Goal: Book appointment/travel/reservation

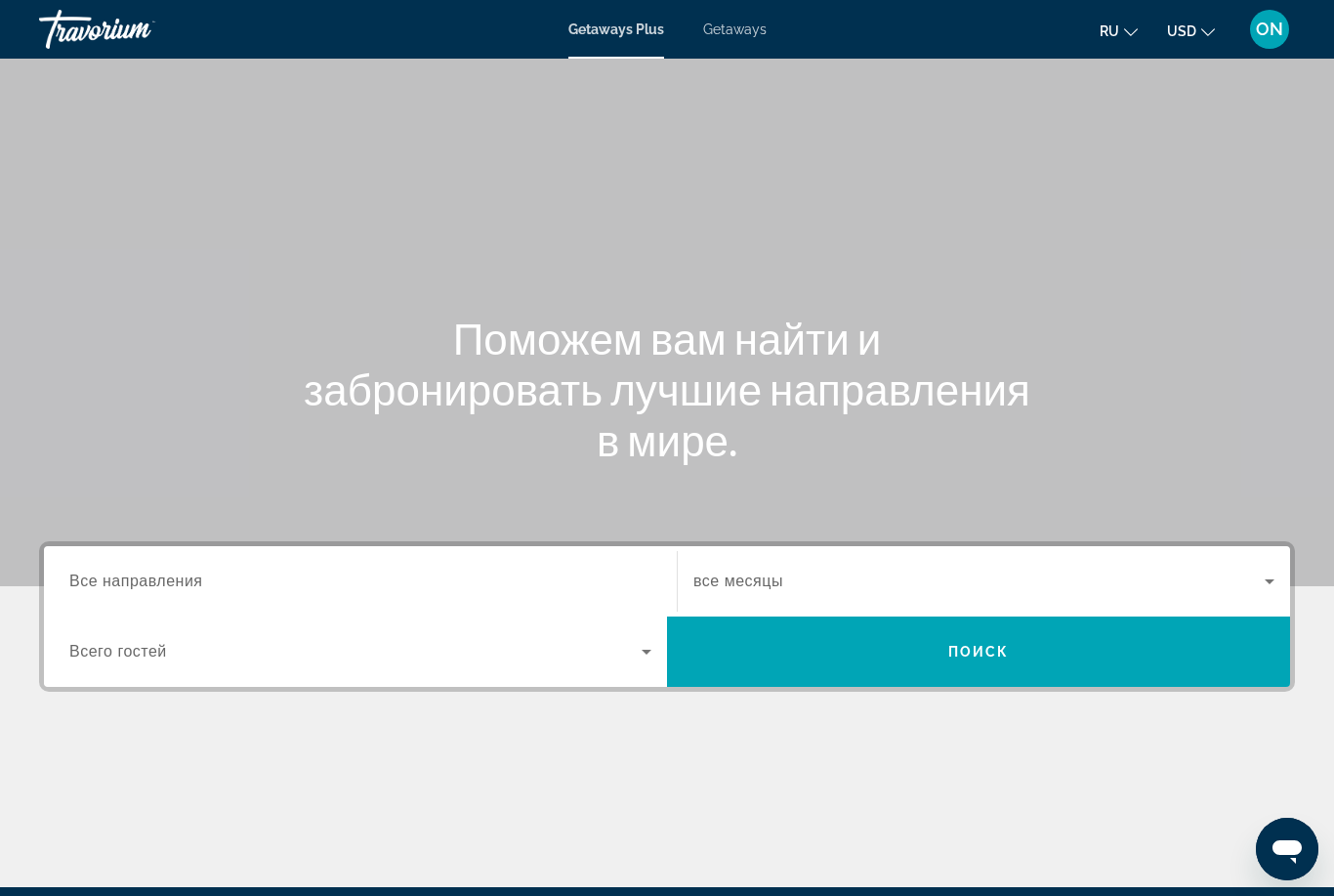
click at [761, 30] on span "Getaways" at bounding box center [734, 30] width 63 height 16
click at [391, 581] on input "Destination Все направления" at bounding box center [359, 582] width 582 height 24
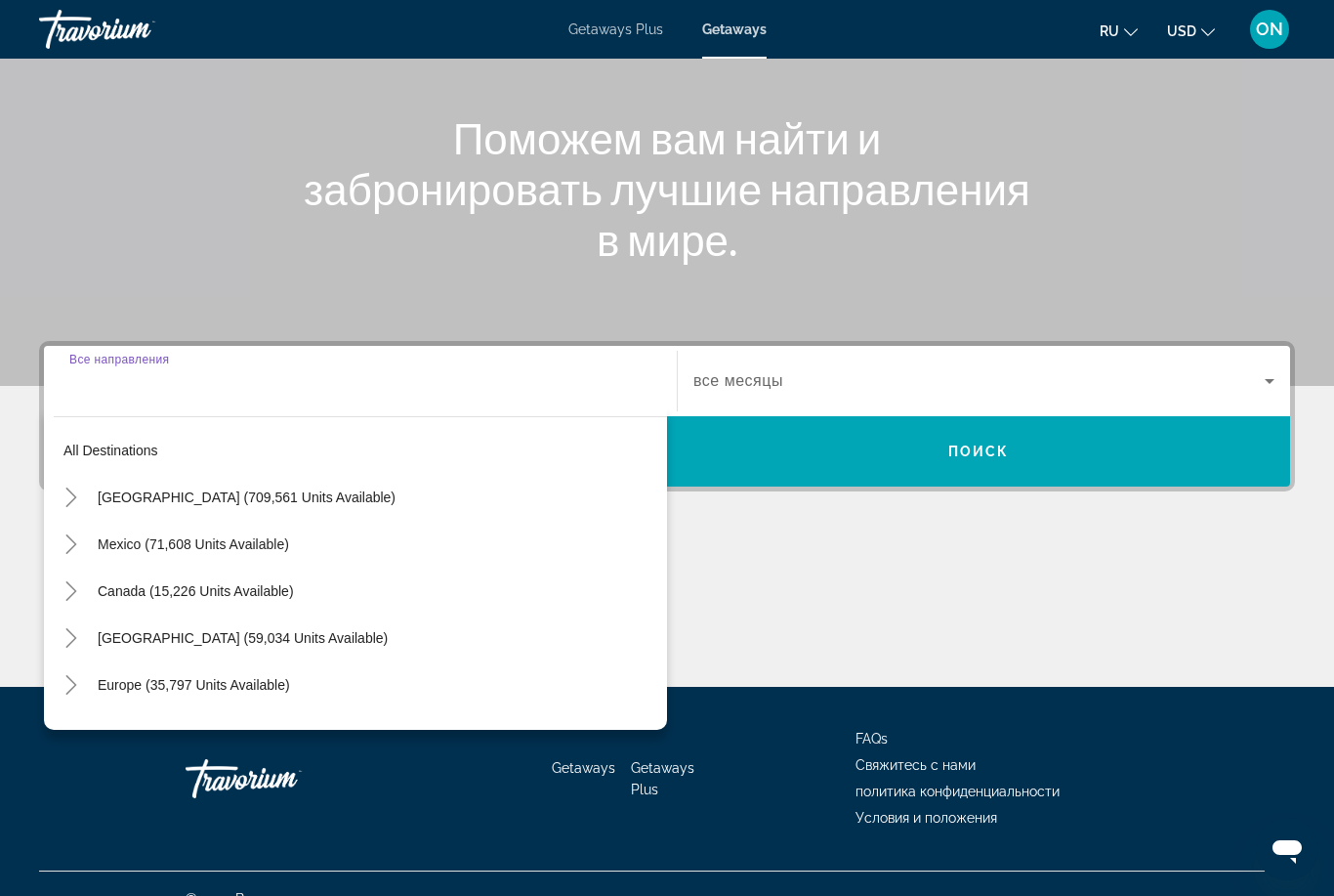
scroll to position [230, 0]
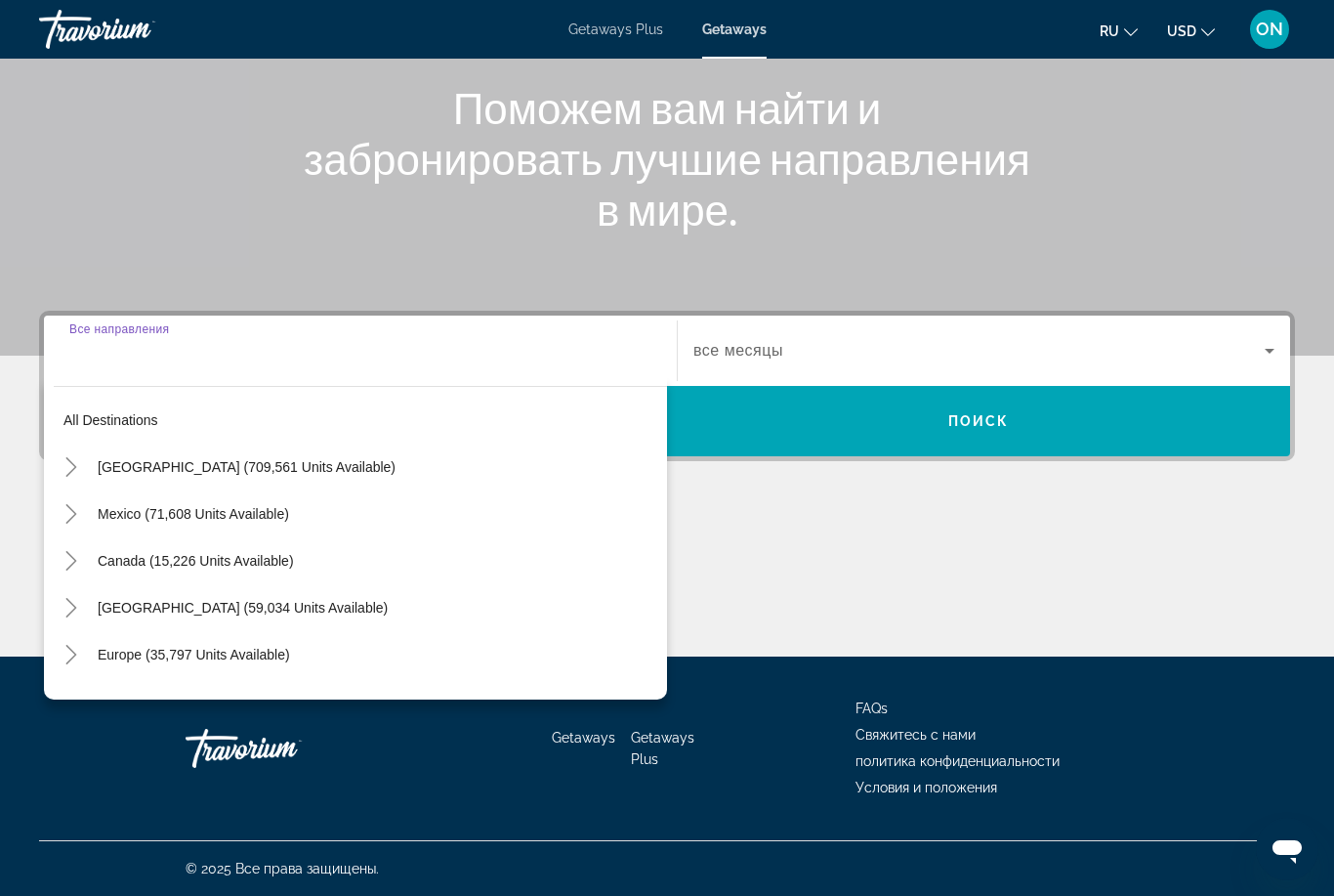
click at [212, 663] on span "Search widget" at bounding box center [377, 655] width 579 height 47
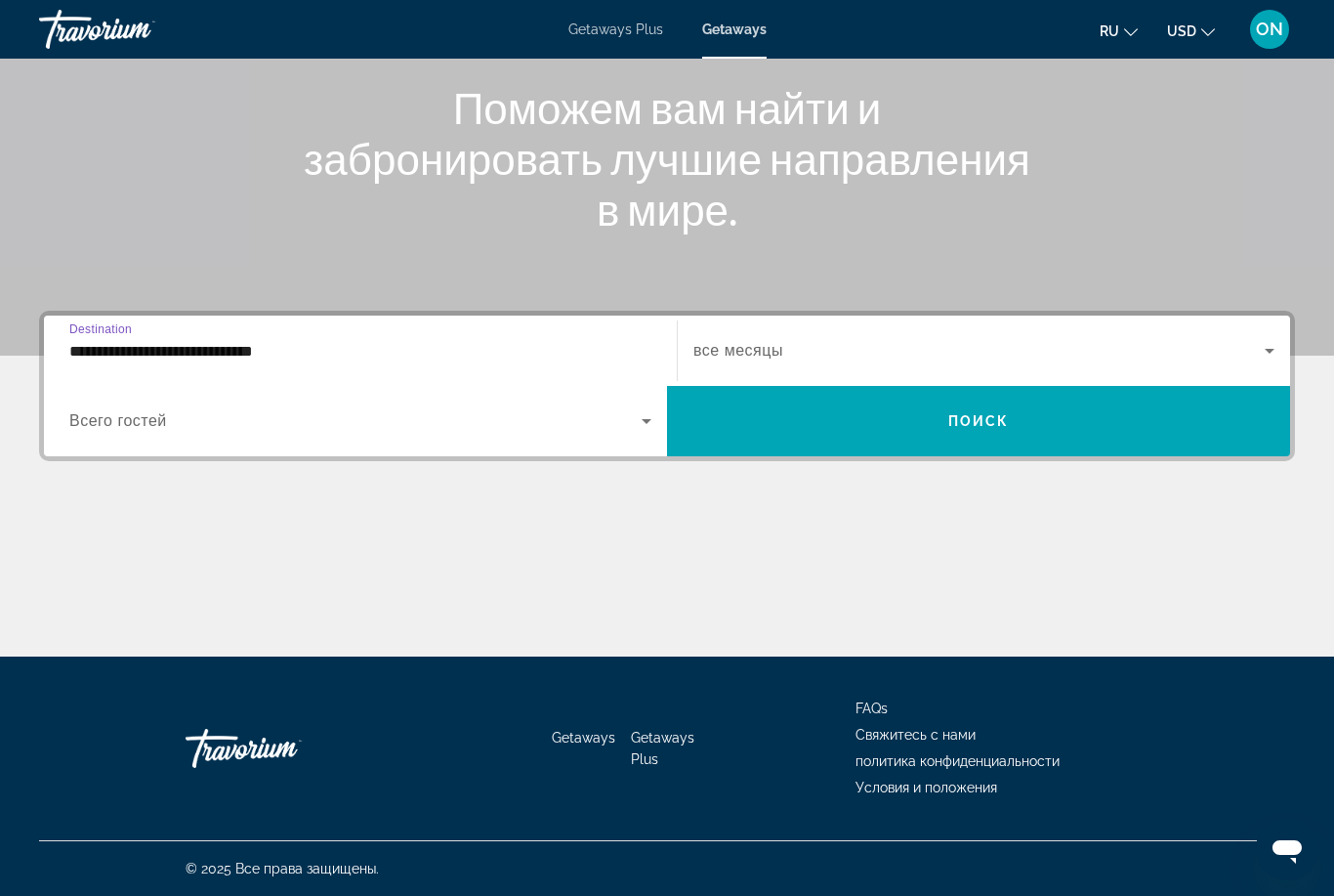
click at [219, 359] on input "**********" at bounding box center [359, 352] width 582 height 24
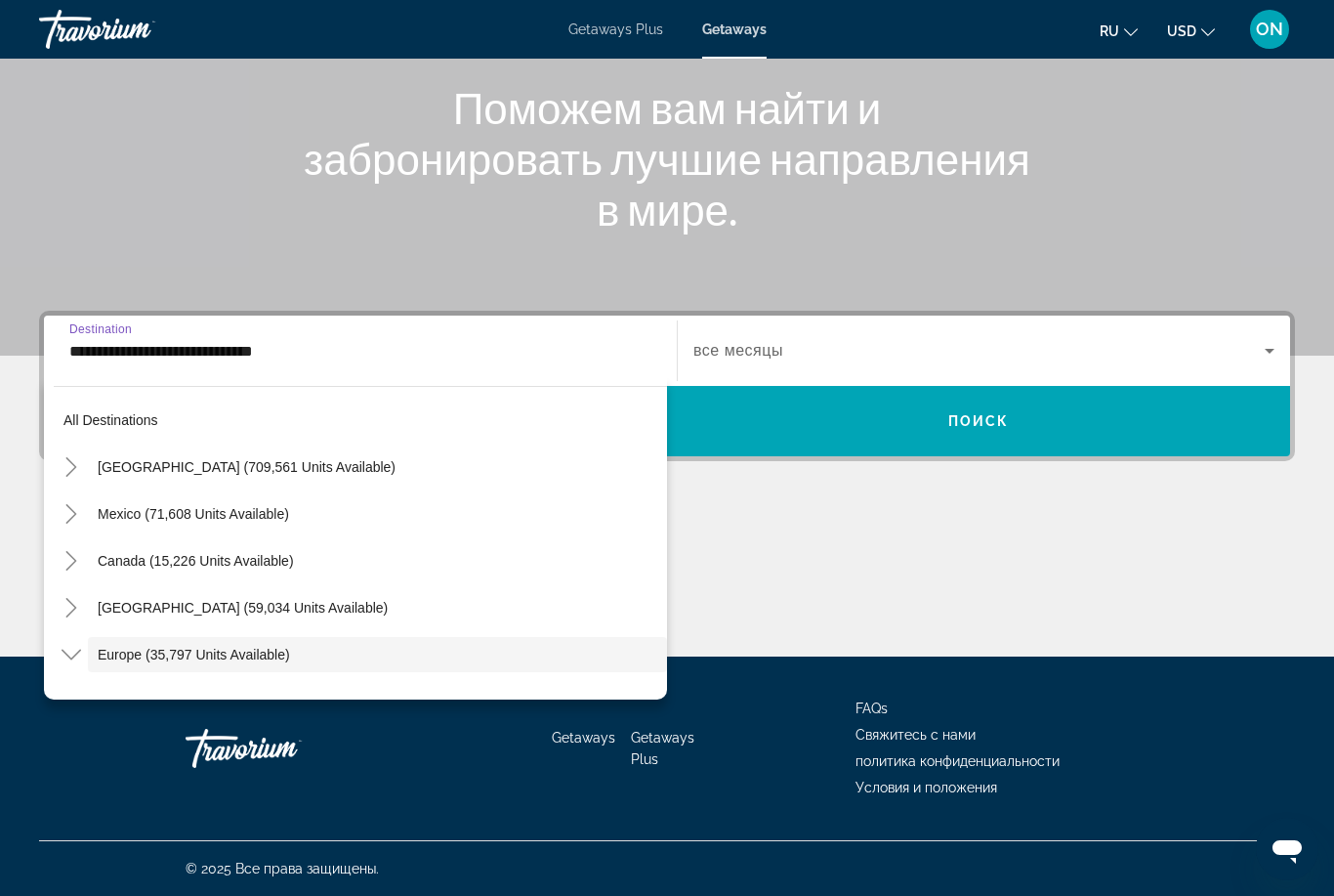
scroll to position [116, 0]
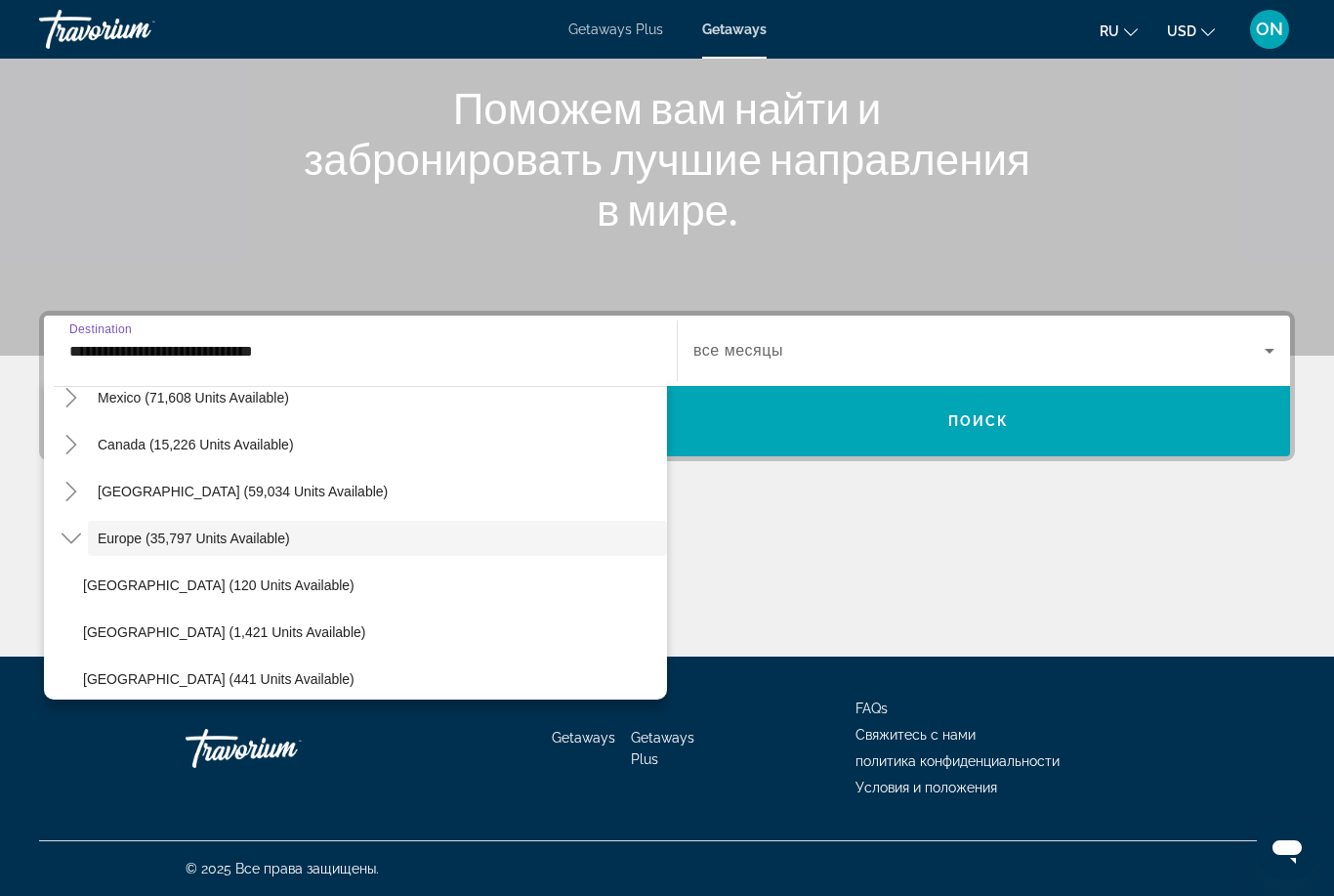
click at [193, 638] on span "[GEOGRAPHIC_DATA] (1,421 units available)" at bounding box center [223, 632] width 283 height 16
type input "**********"
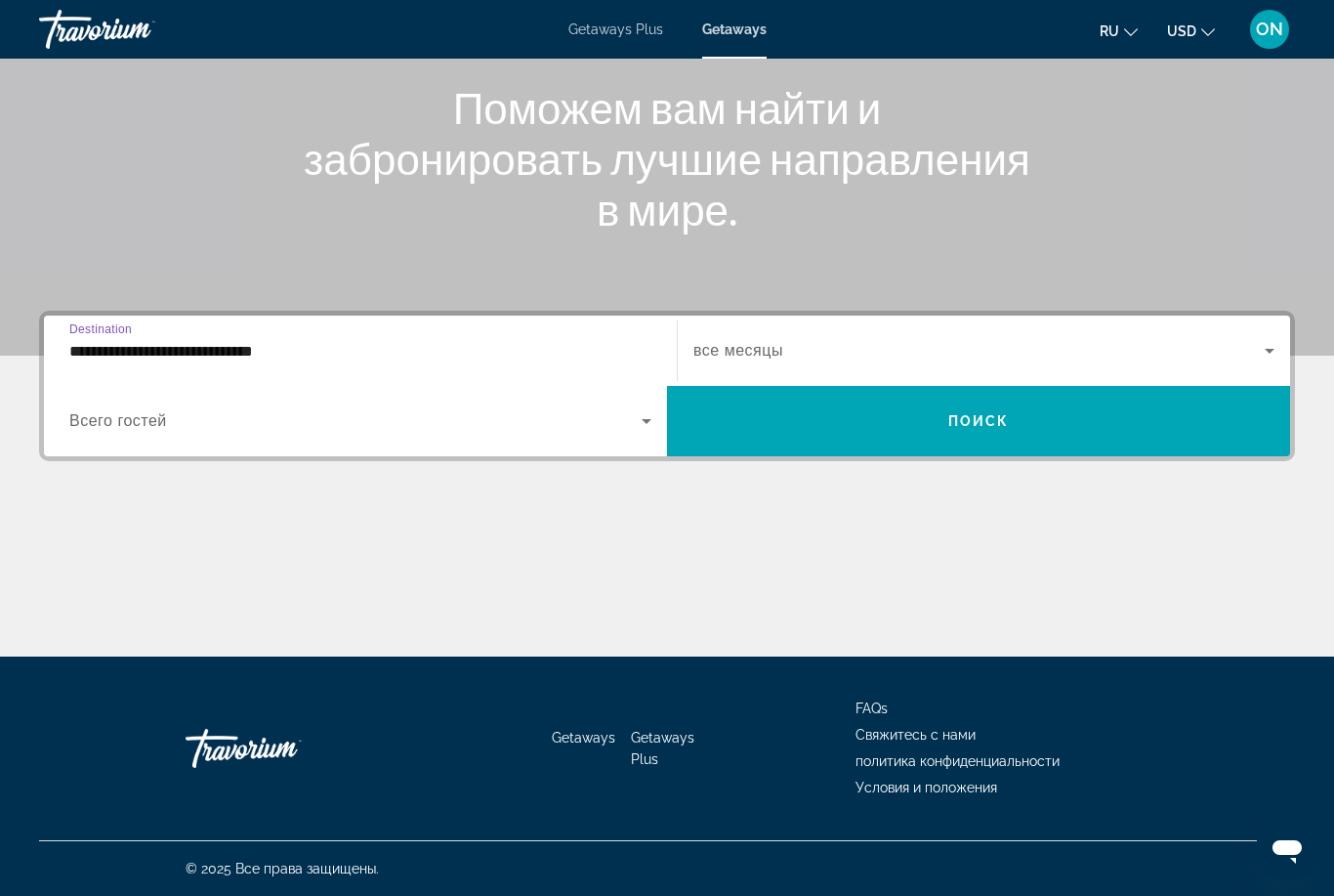
click at [160, 431] on span "Search widget" at bounding box center [354, 421] width 572 height 24
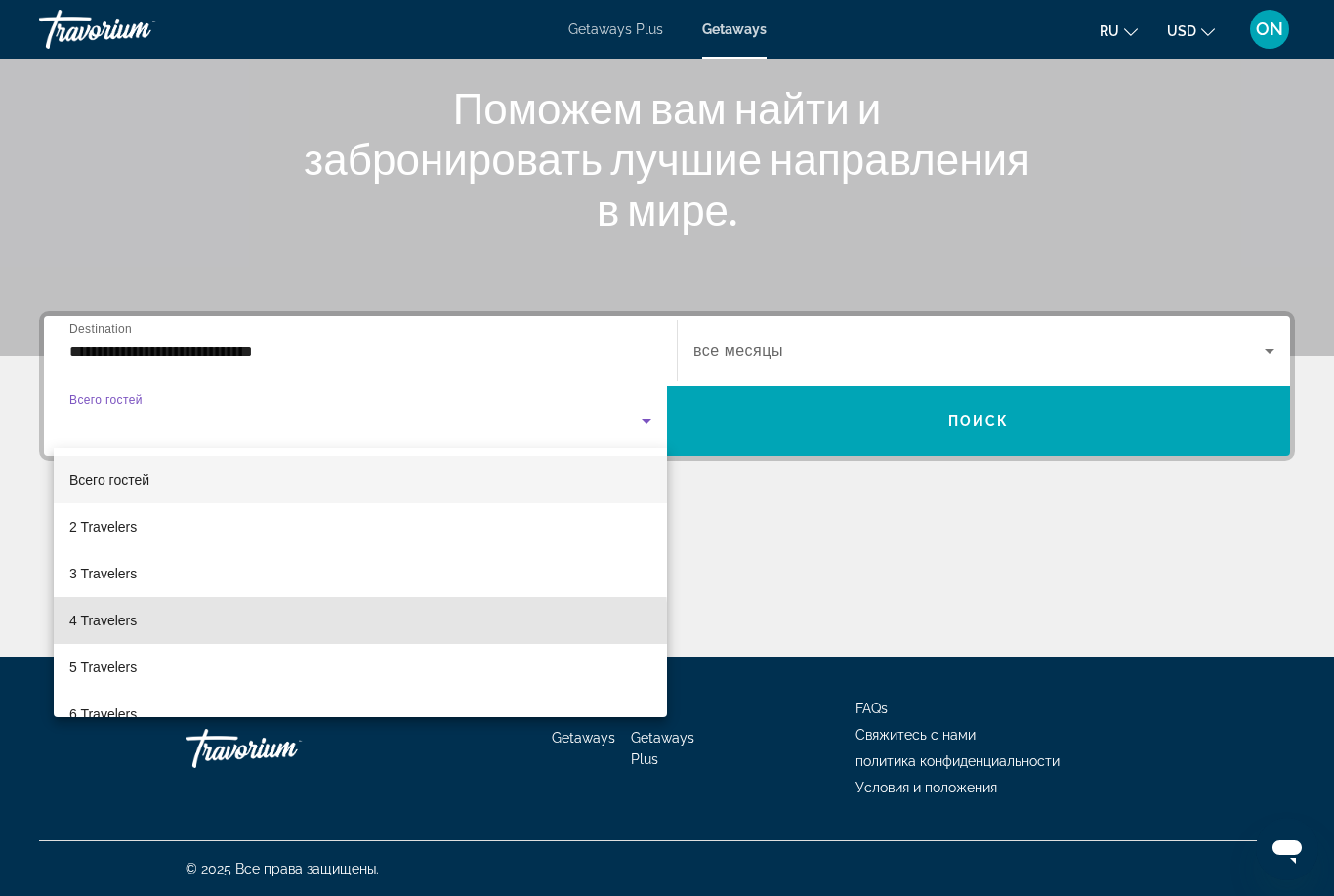
click at [182, 633] on mat-option "4 Travelers" at bounding box center [360, 620] width 613 height 47
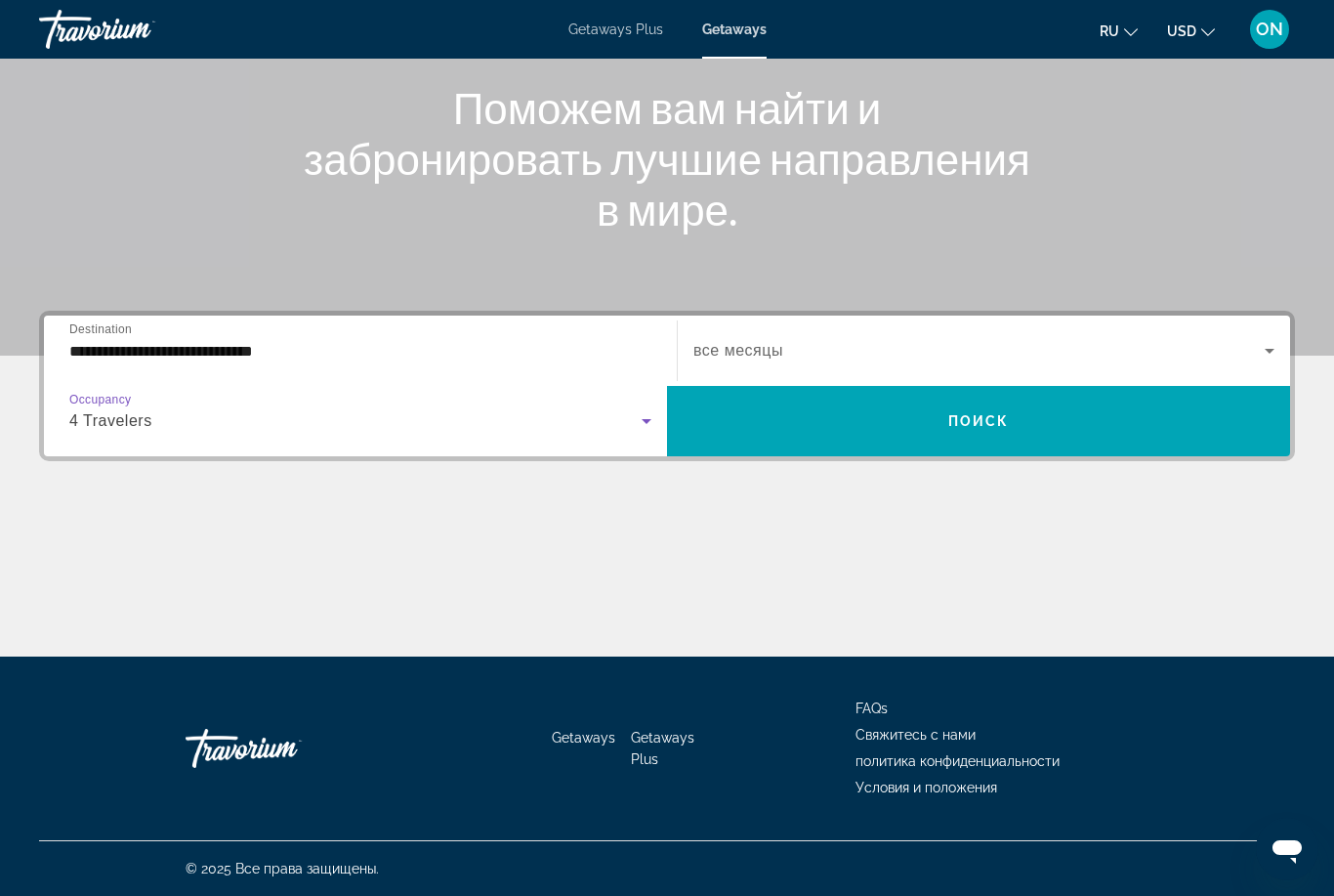
click at [938, 359] on span "Search widget" at bounding box center [979, 351] width 571 height 24
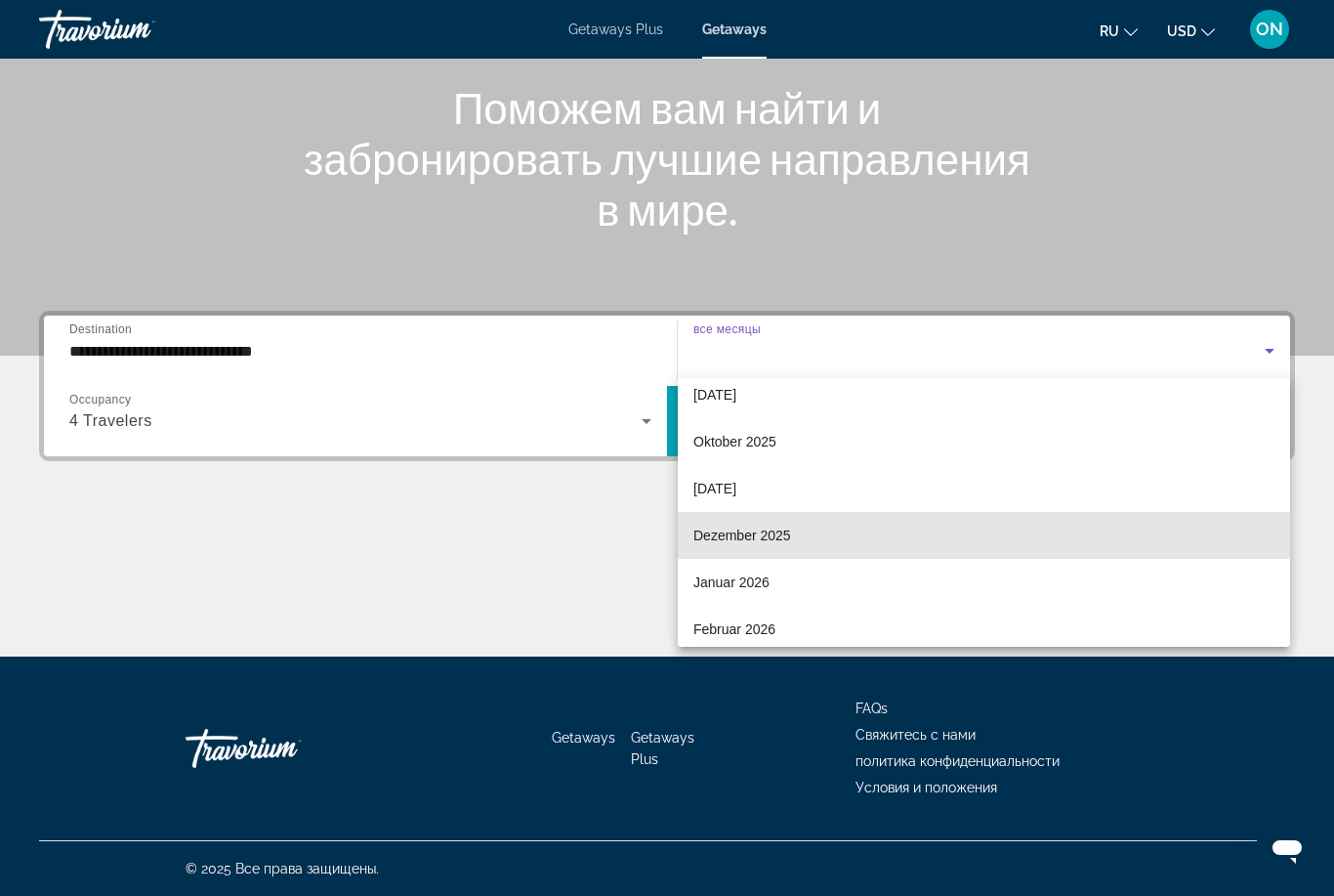
scroll to position [83, 0]
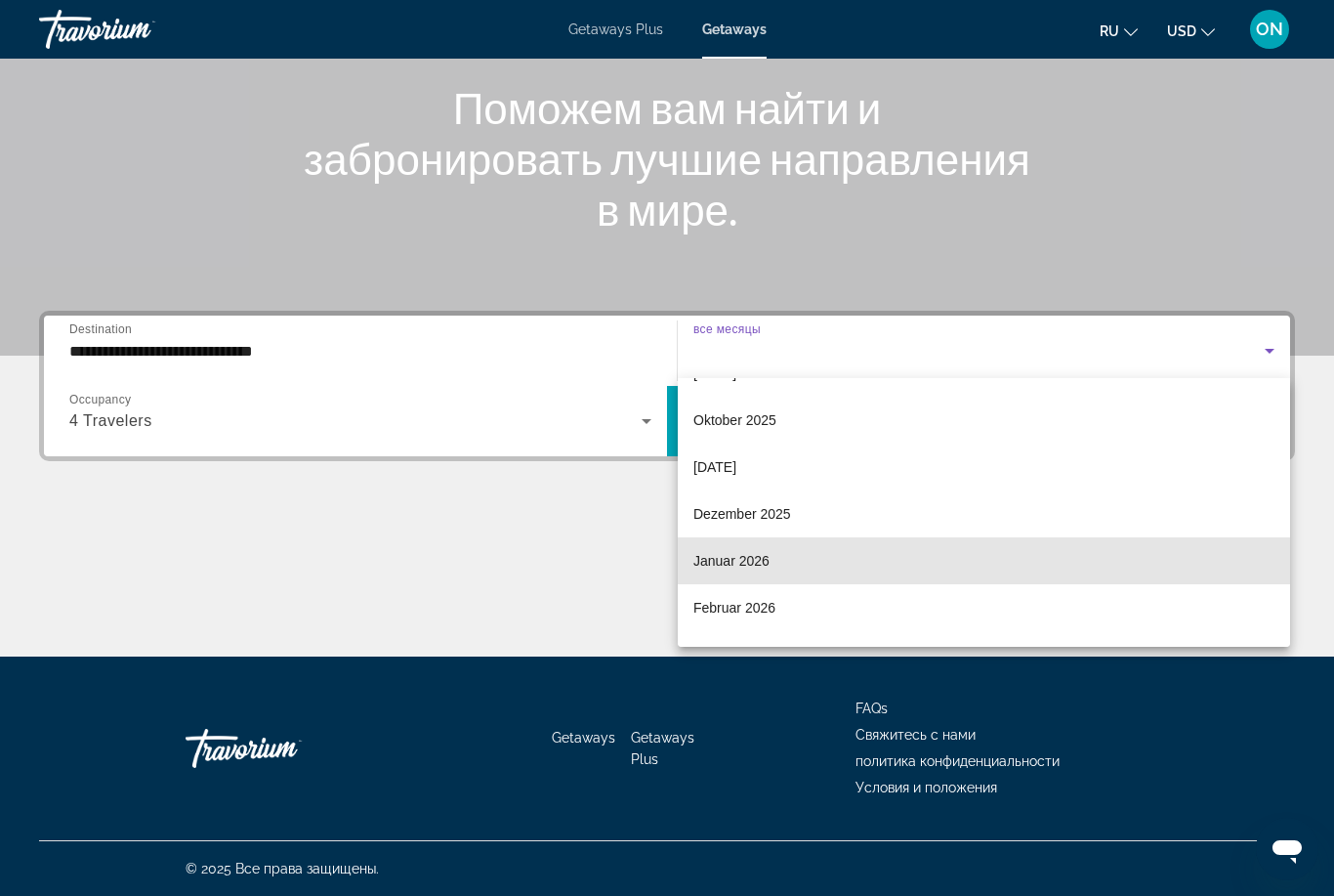
click at [815, 558] on mat-option "Januar 2026" at bounding box center [985, 561] width 612 height 47
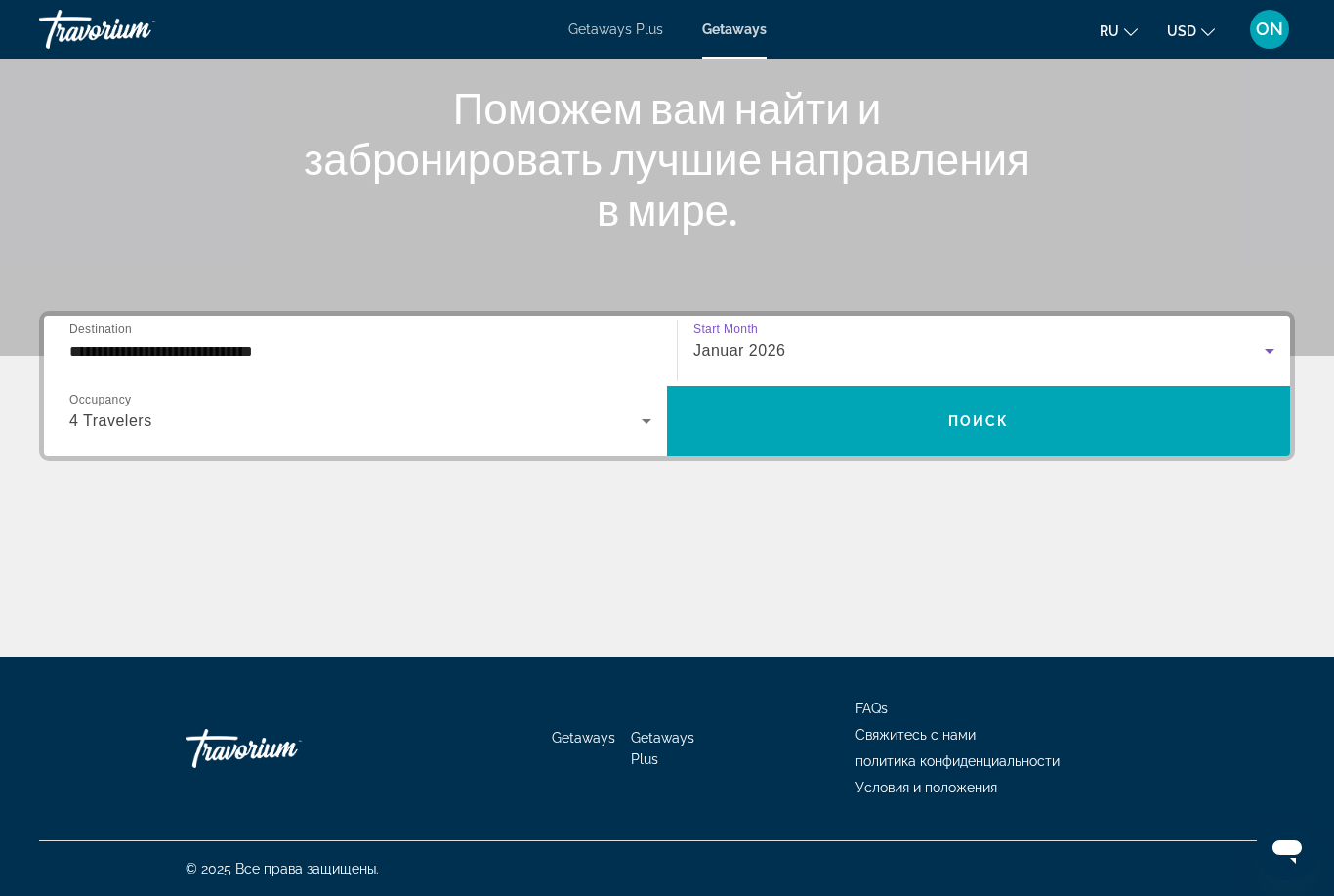
click at [931, 428] on span "Search widget" at bounding box center [979, 421] width 623 height 47
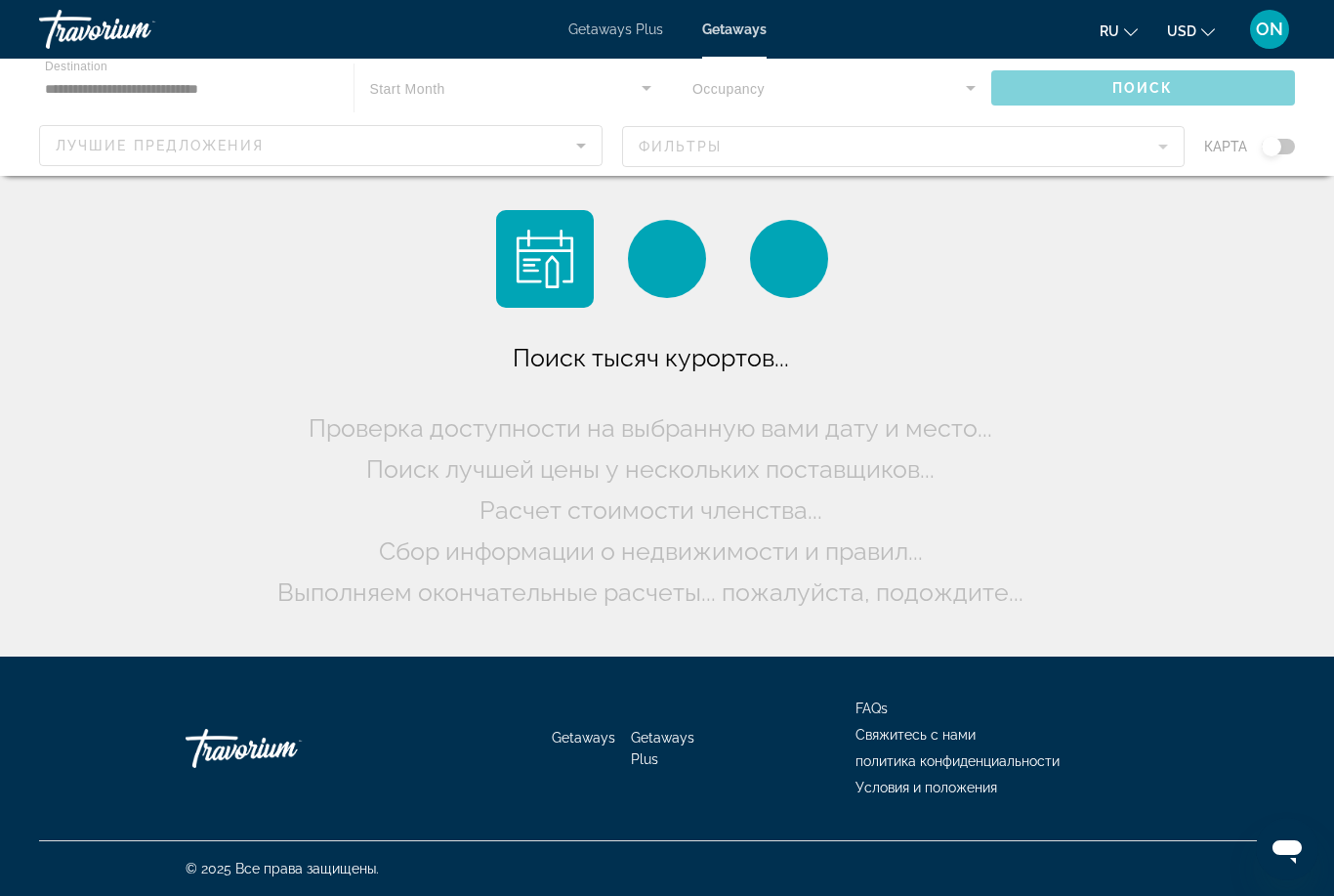
scroll to position [63, 0]
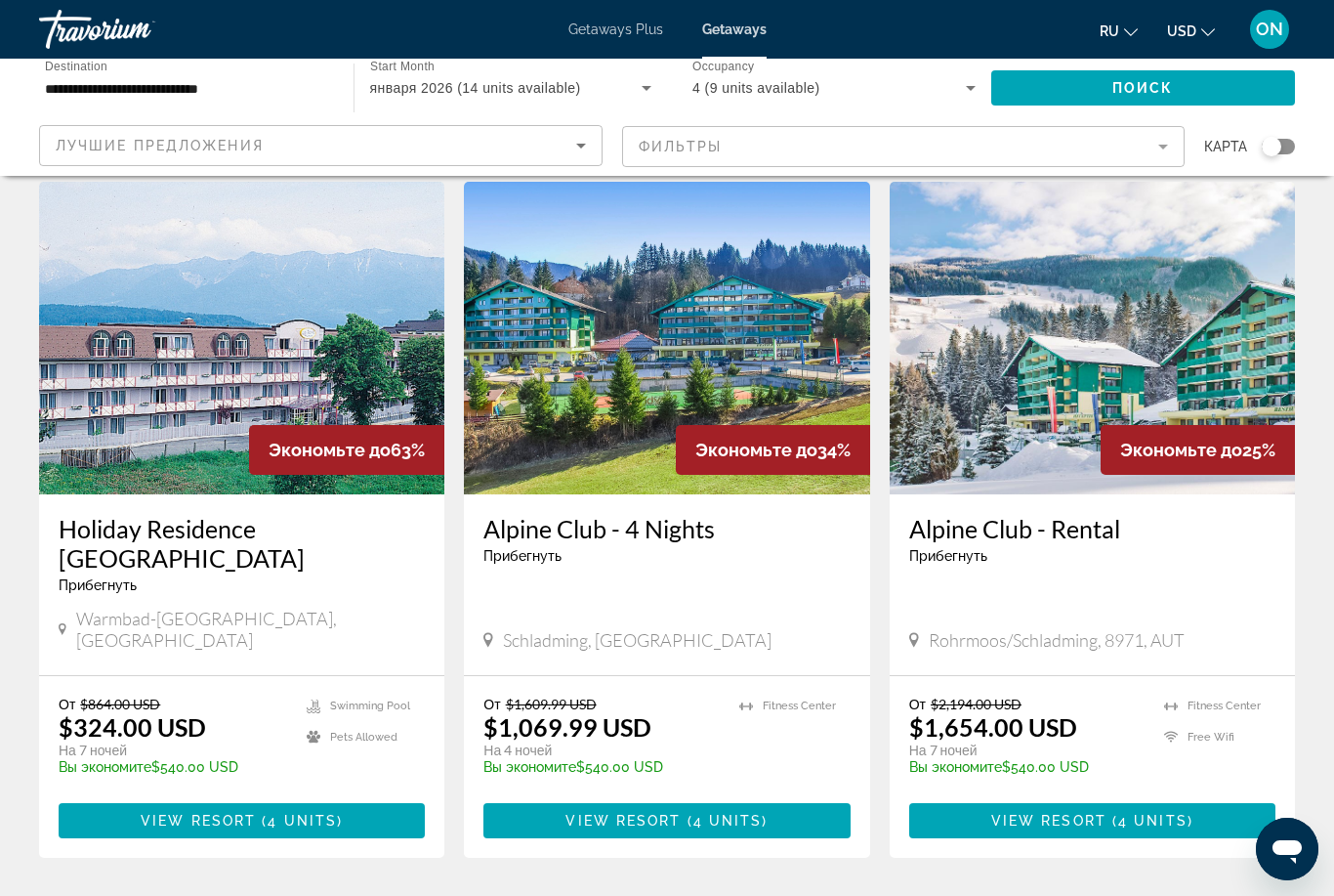
click at [1034, 355] on img "Main content" at bounding box center [1093, 339] width 406 height 313
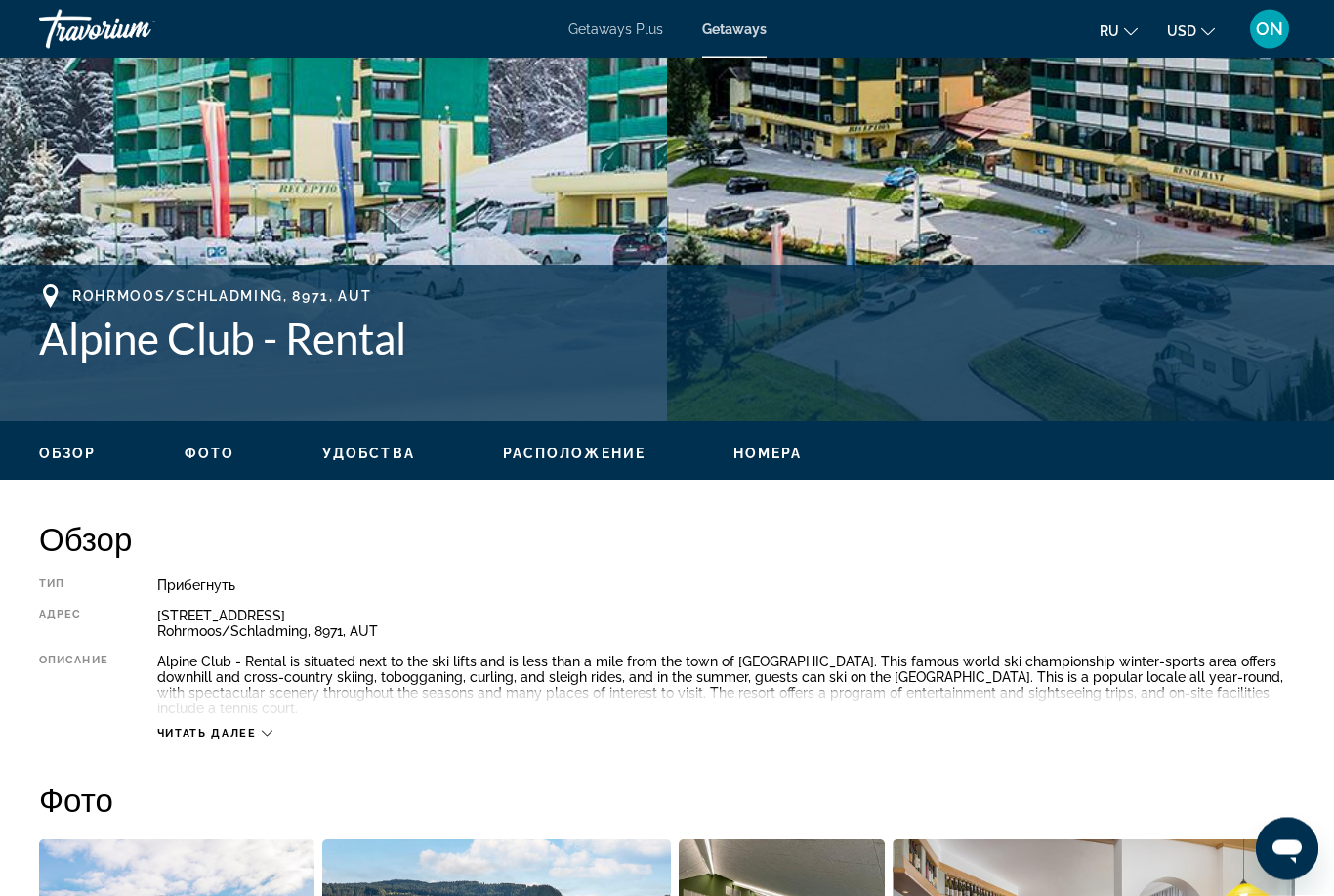
scroll to position [589, 0]
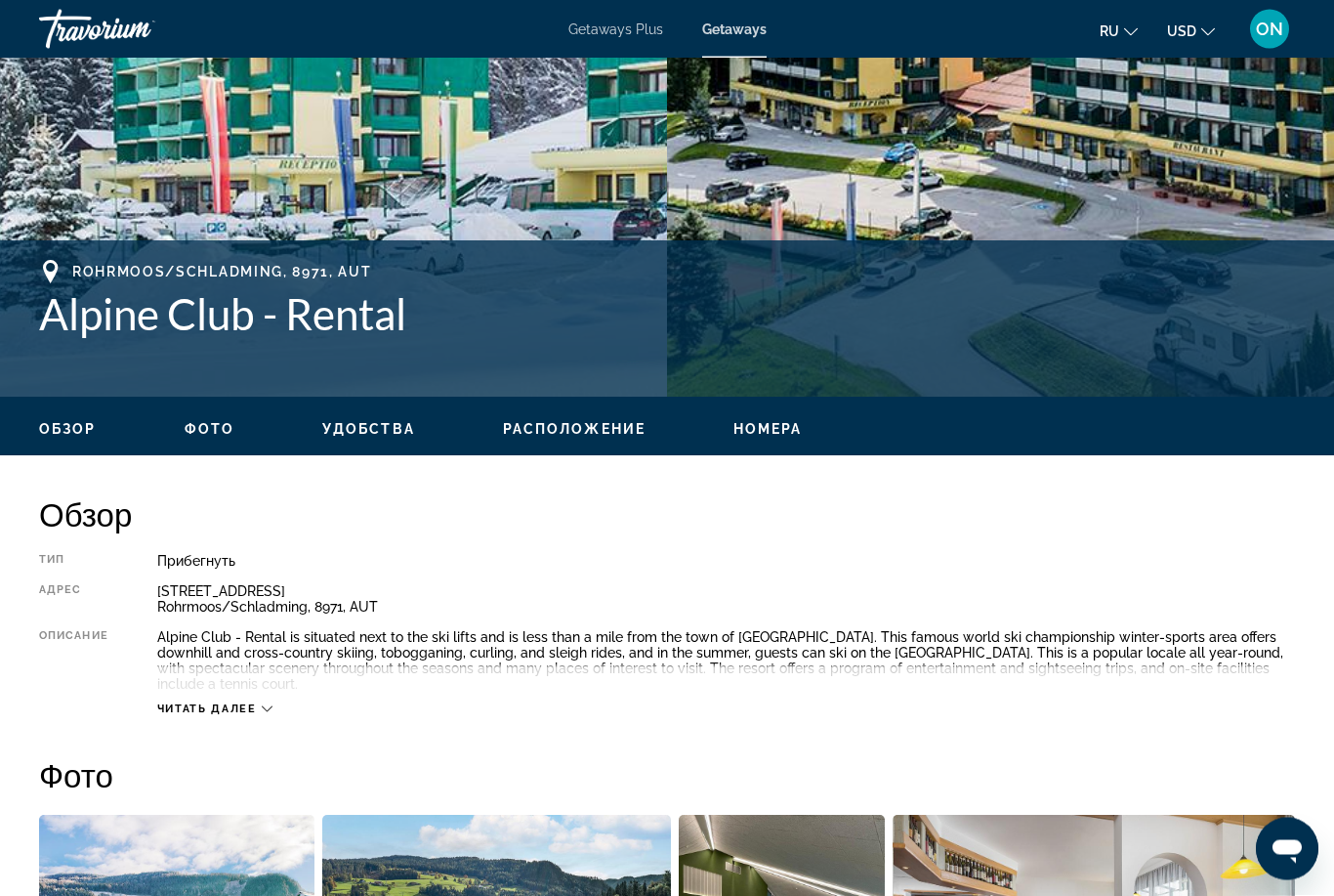
click at [270, 704] on icon "Main content" at bounding box center [267, 709] width 11 height 11
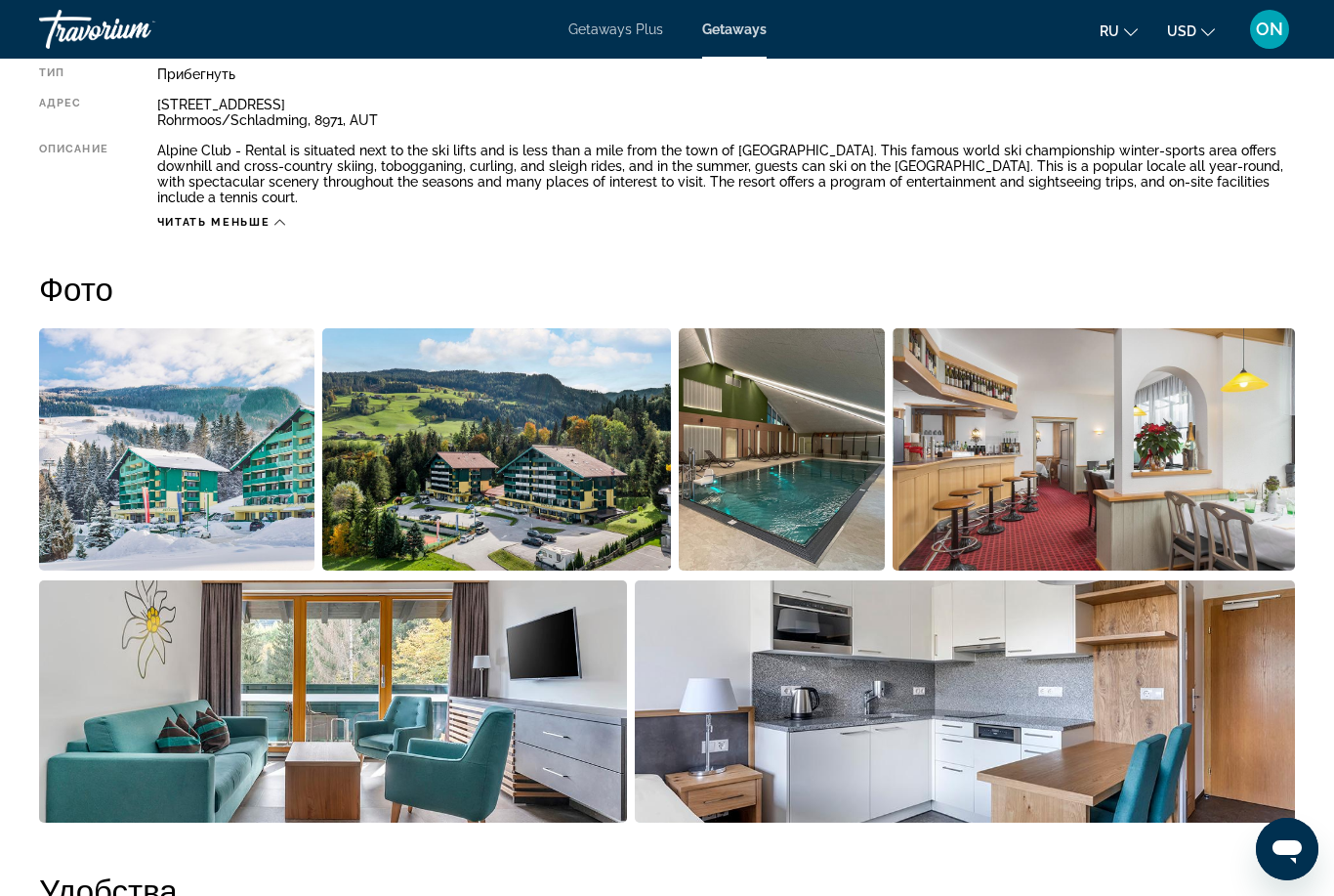
scroll to position [1093, 0]
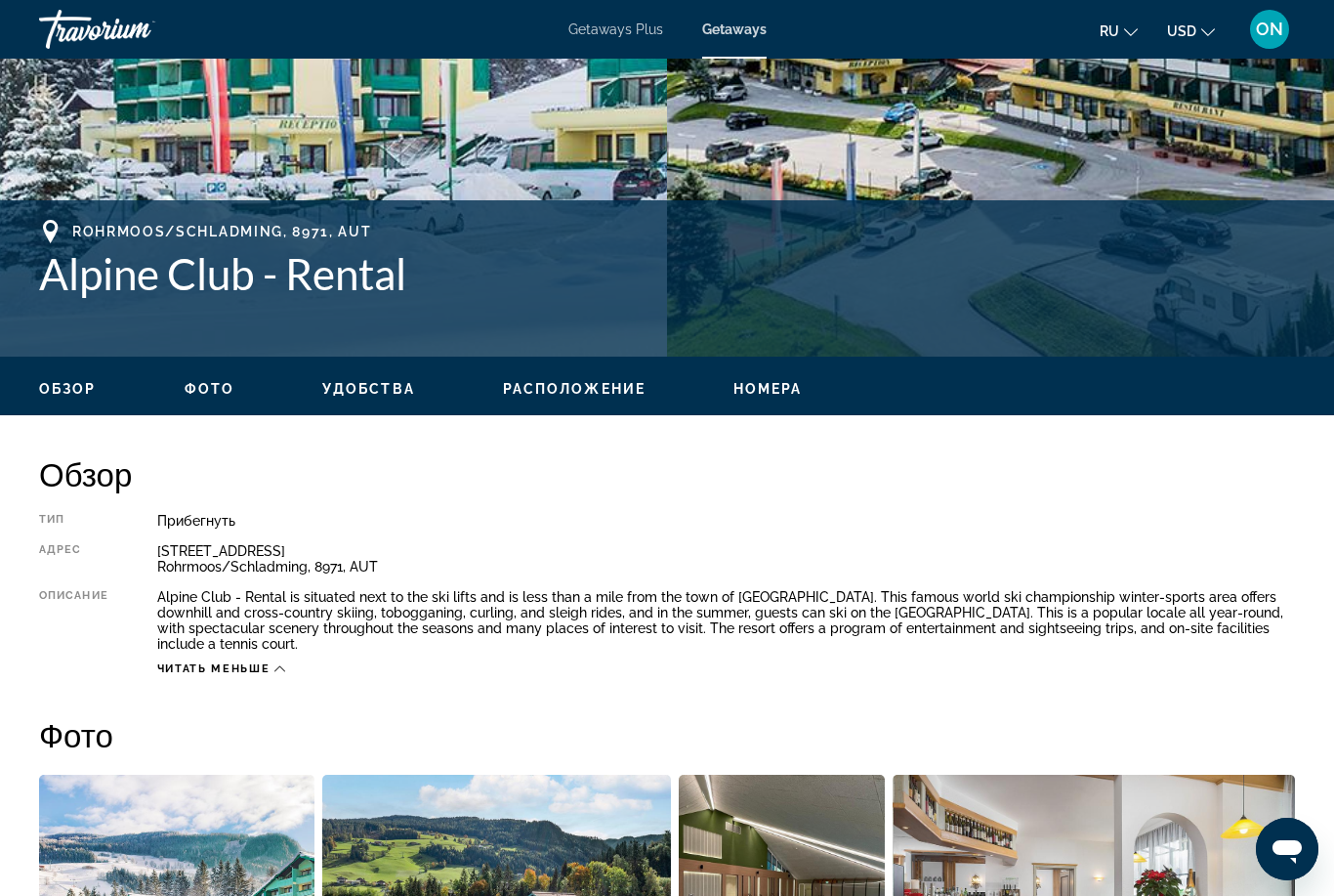
click at [766, 391] on span "Номера" at bounding box center [768, 389] width 69 height 16
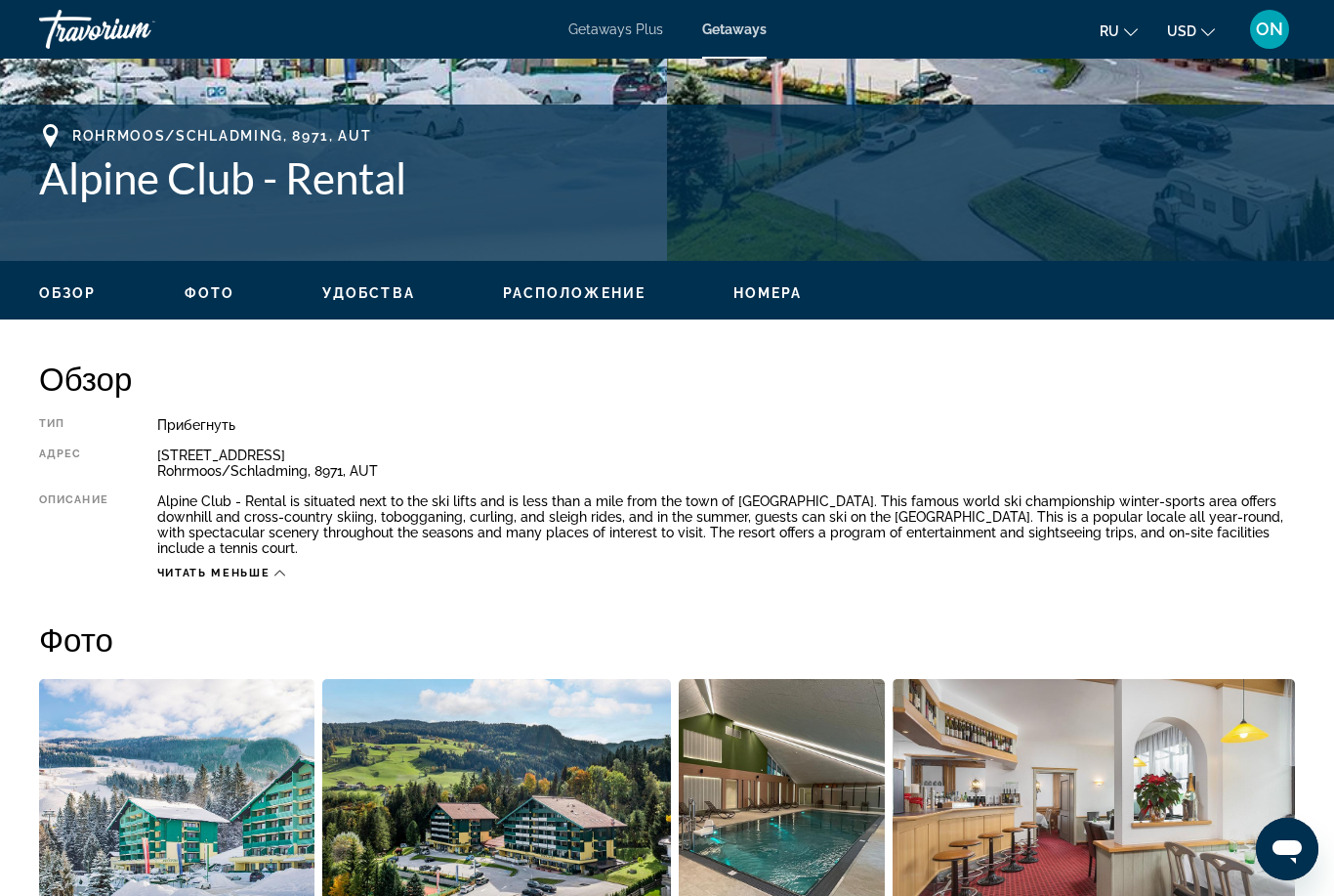
scroll to position [725, 0]
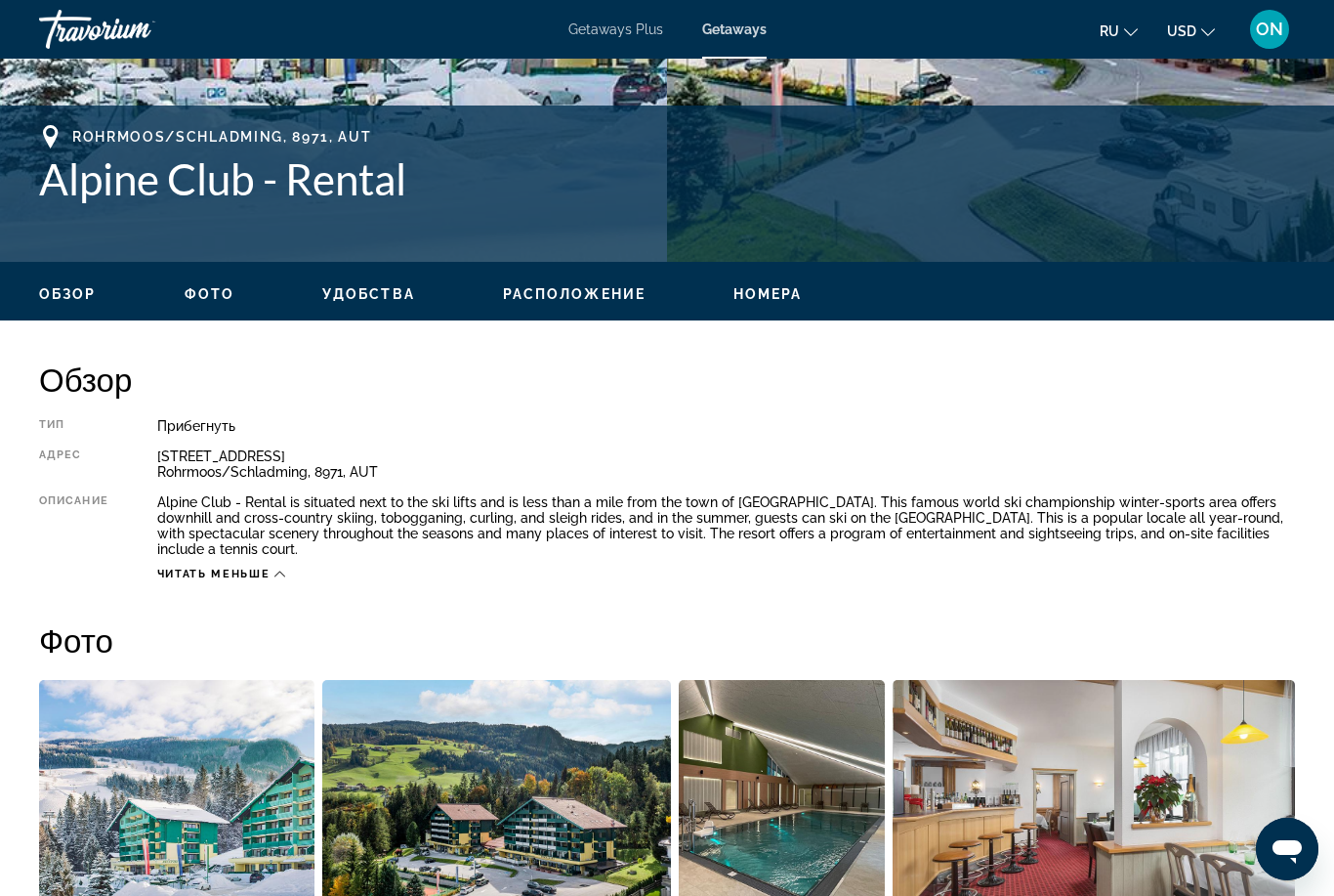
click at [282, 568] on icon "Main content" at bounding box center [280, 573] width 11 height 11
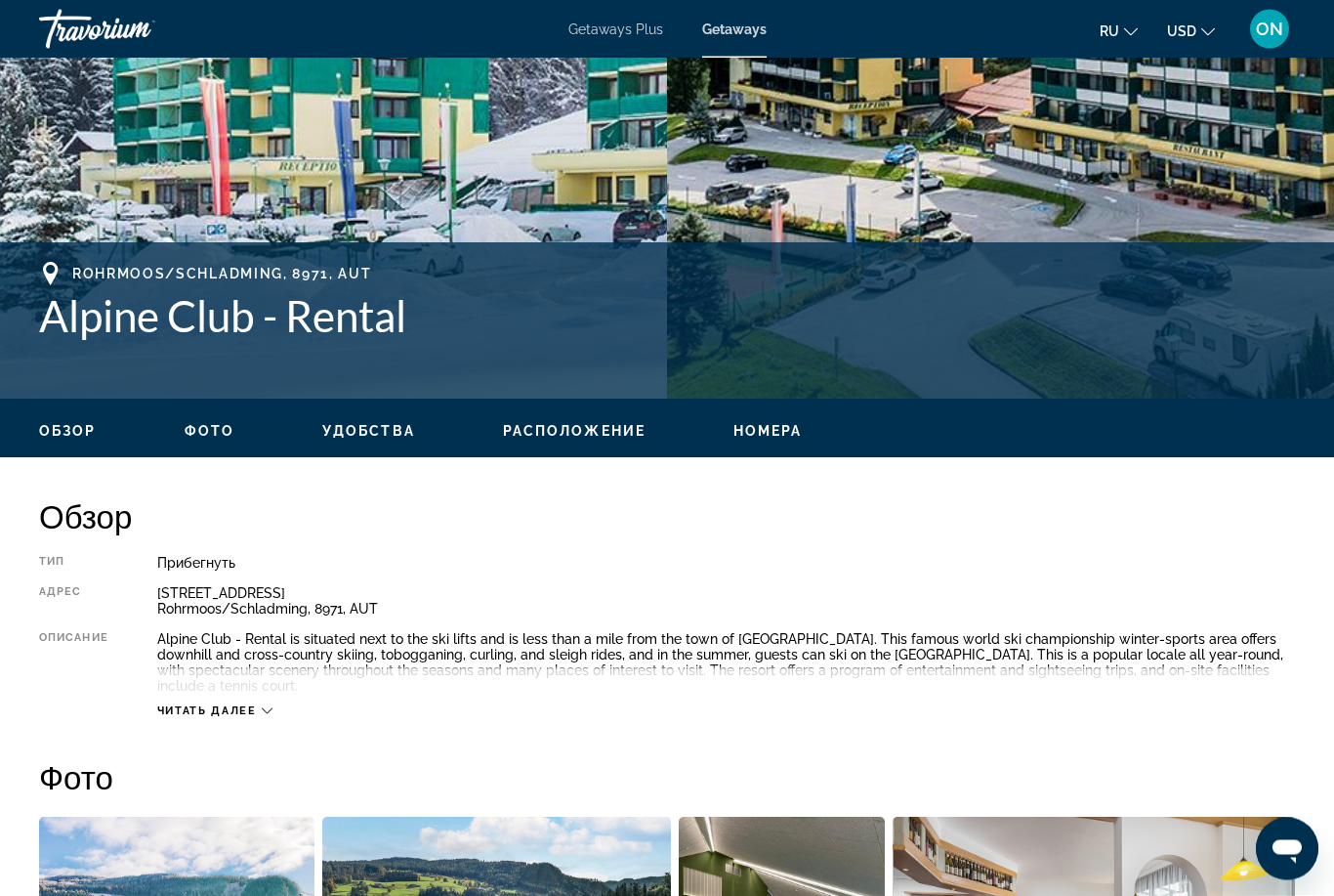
scroll to position [588, 0]
click at [268, 705] on icon "Main content" at bounding box center [267, 710] width 11 height 11
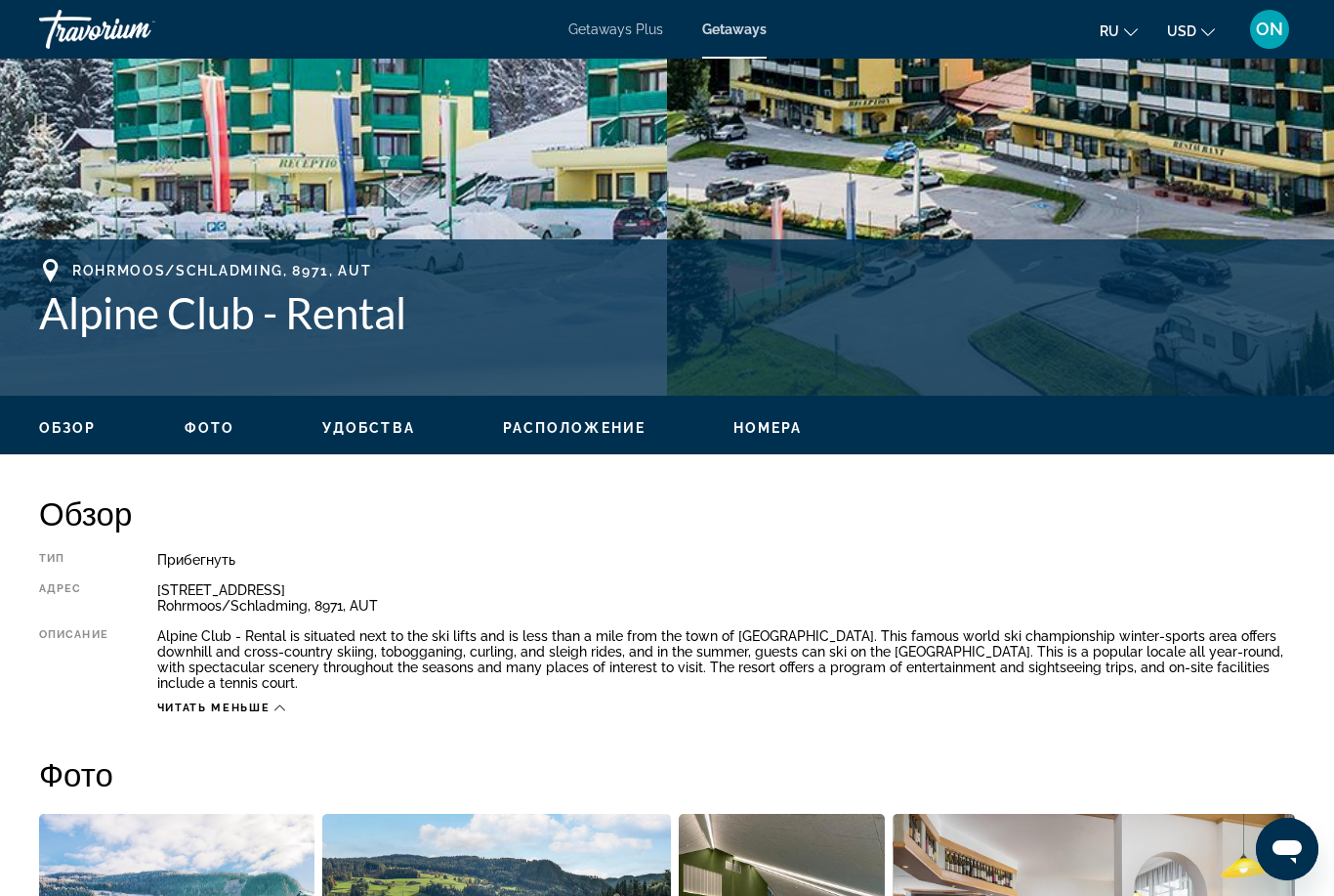
scroll to position [657, 0]
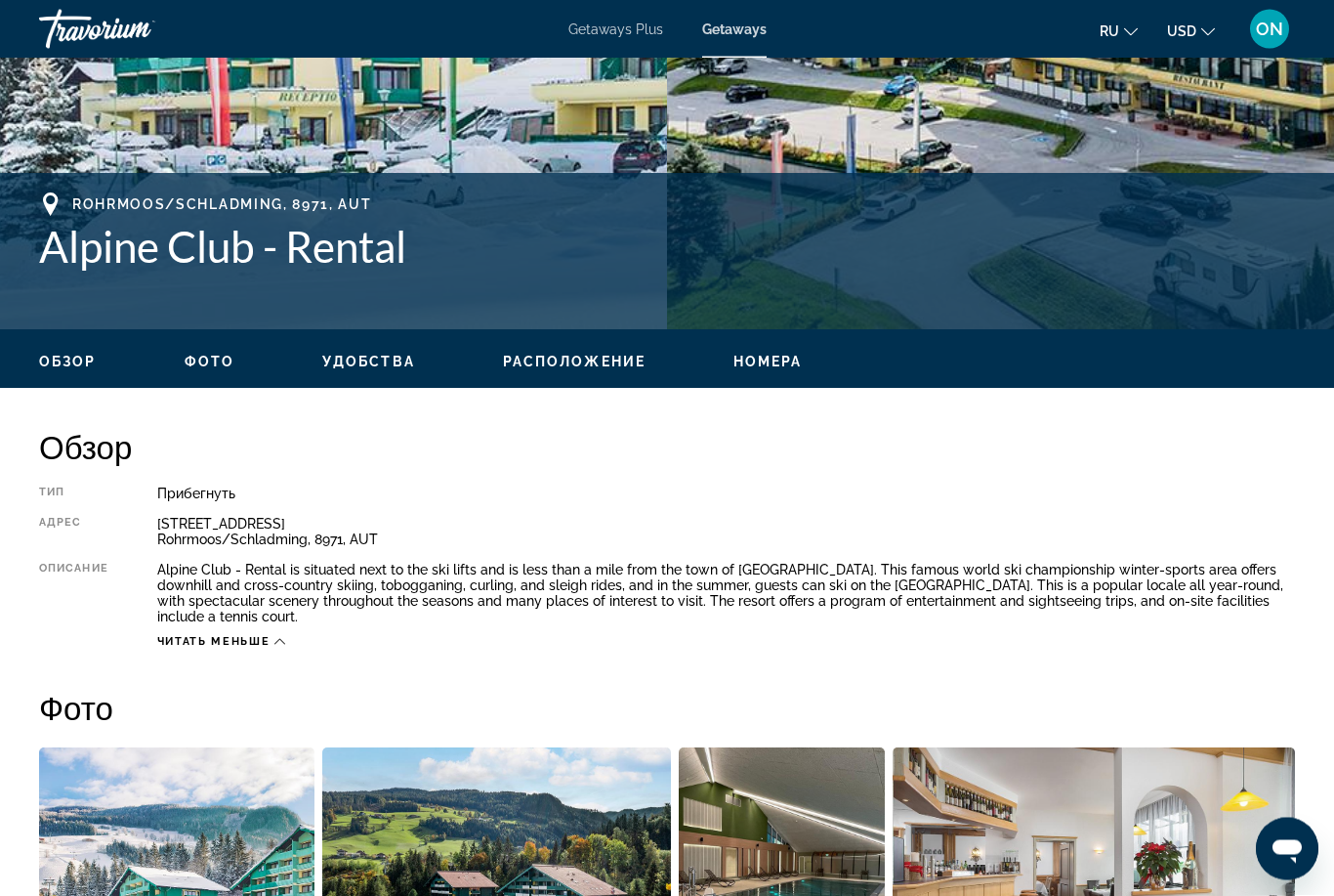
click at [210, 360] on span "Фото" at bounding box center [210, 362] width 50 height 16
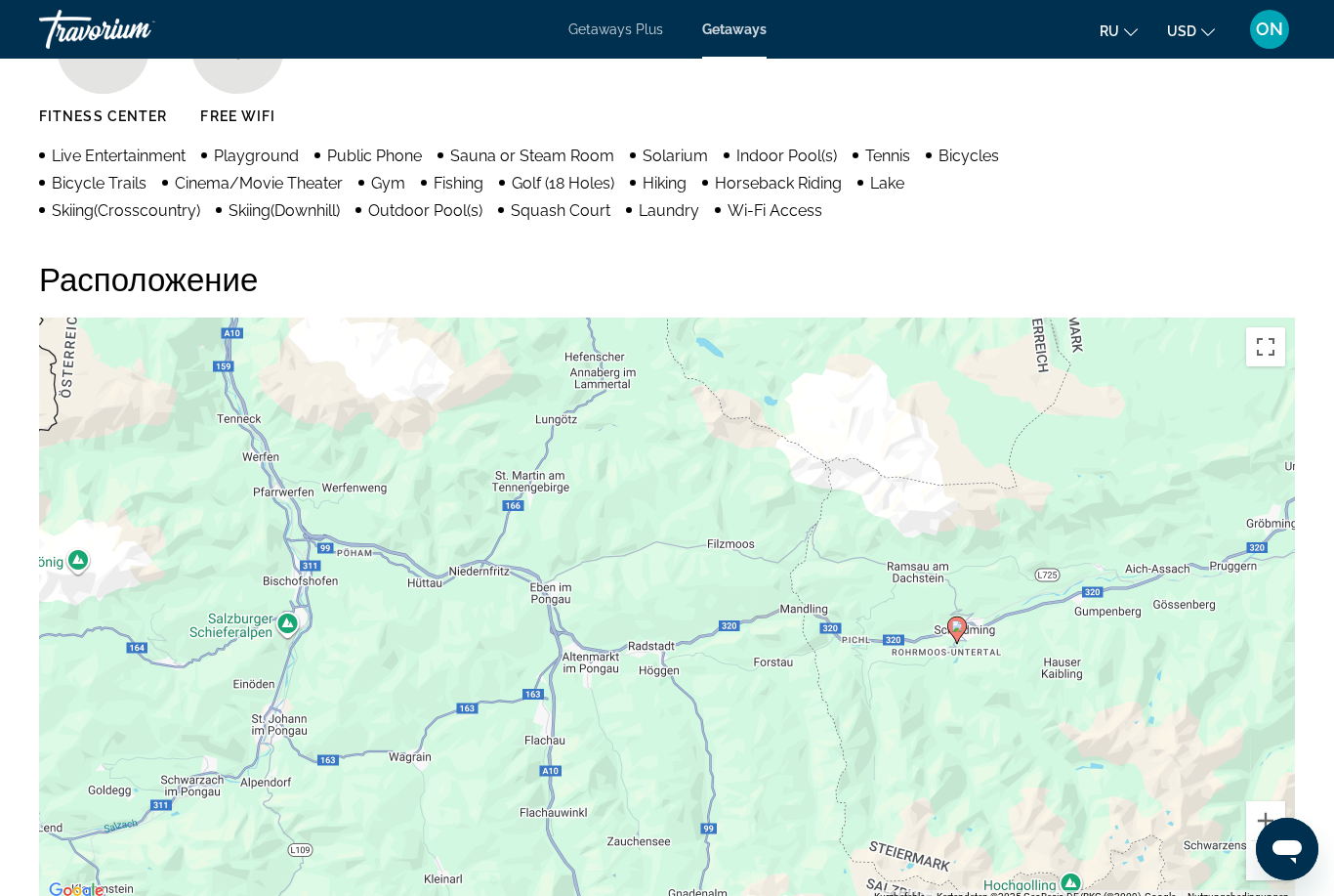
scroll to position [2001, 0]
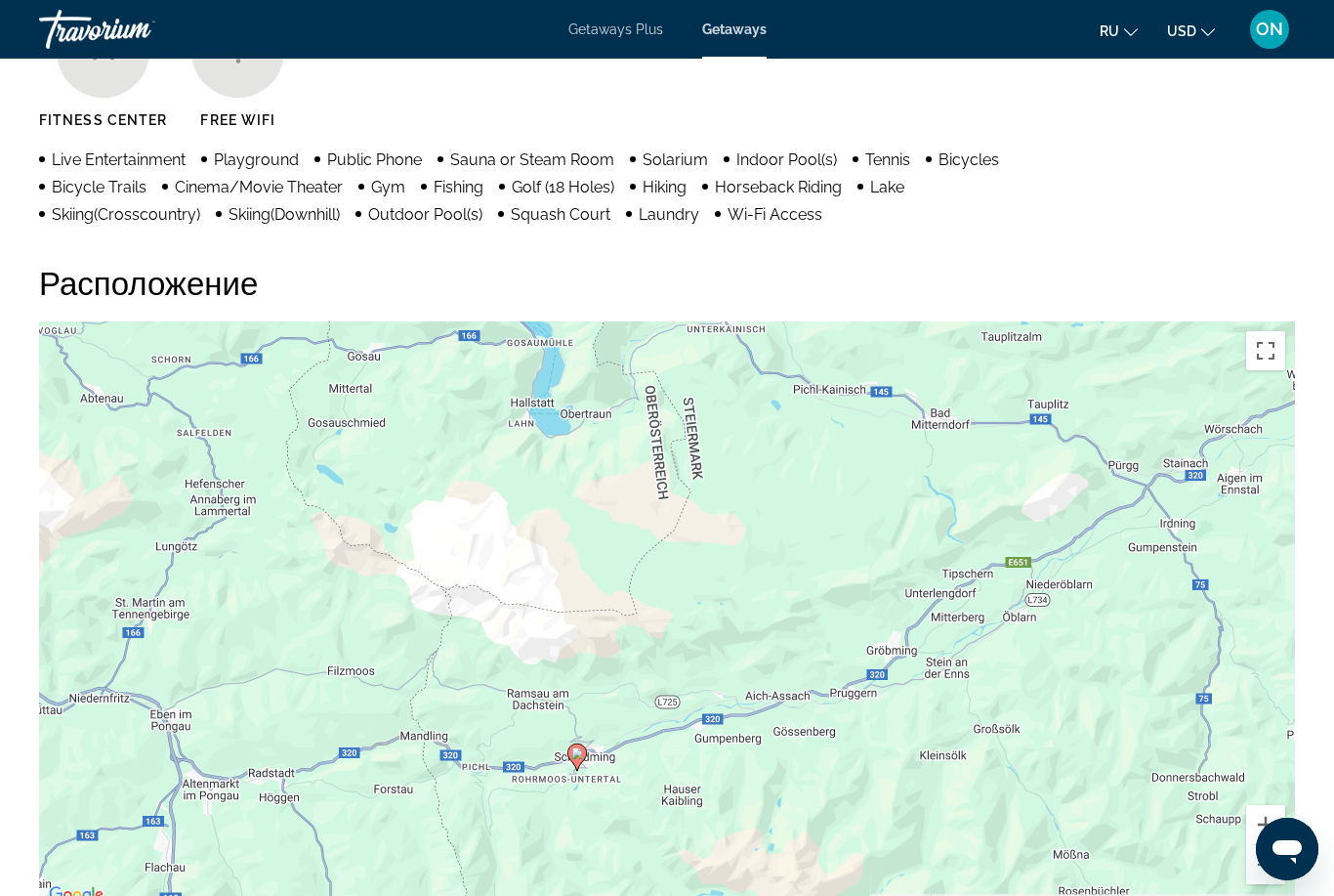
click at [531, 565] on div "Um den Modus zum Ziehen mit der Tastatur zu aktivieren, drückst du Alt + Eingab…" at bounding box center [667, 613] width 1256 height 586
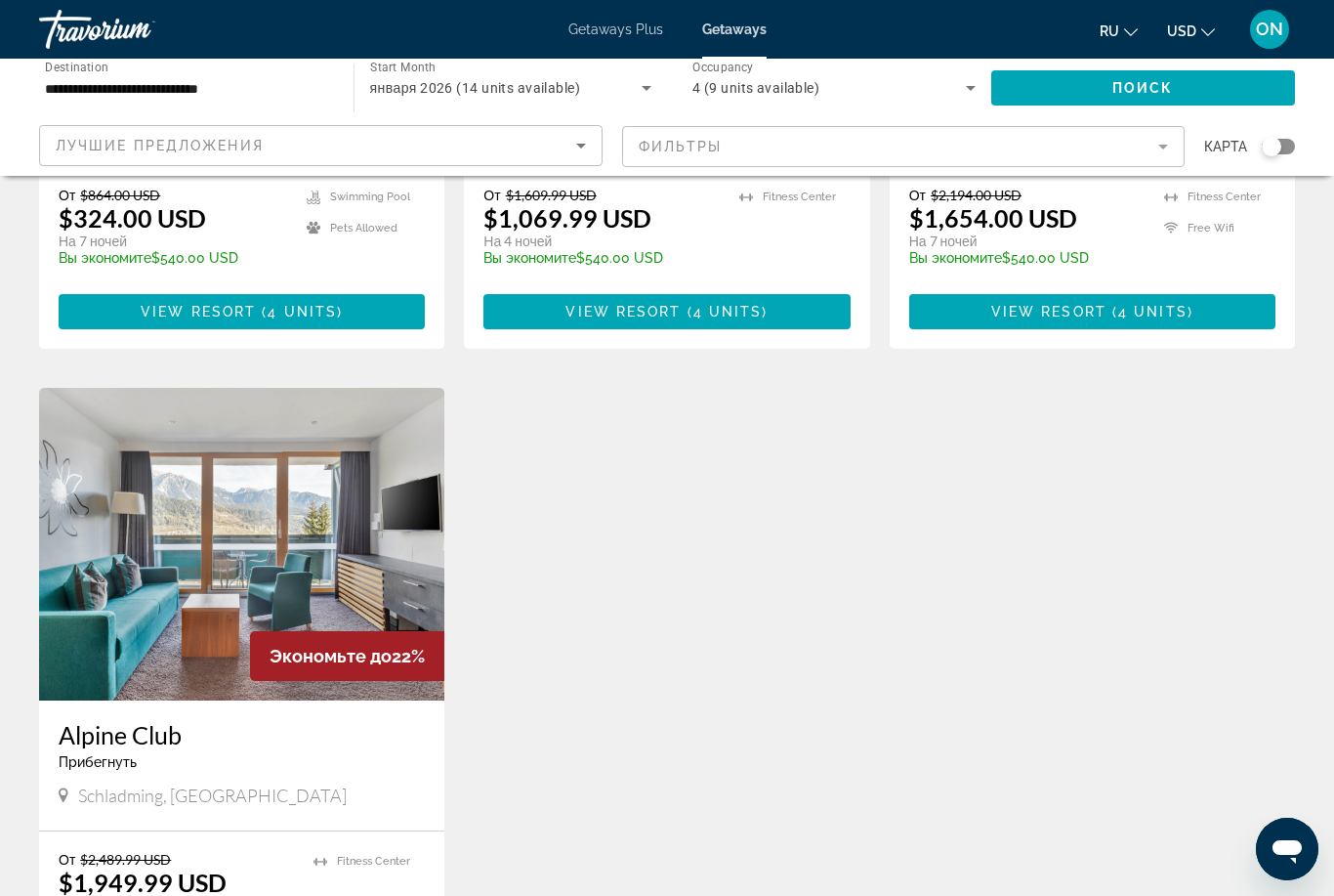
scroll to position [624, 0]
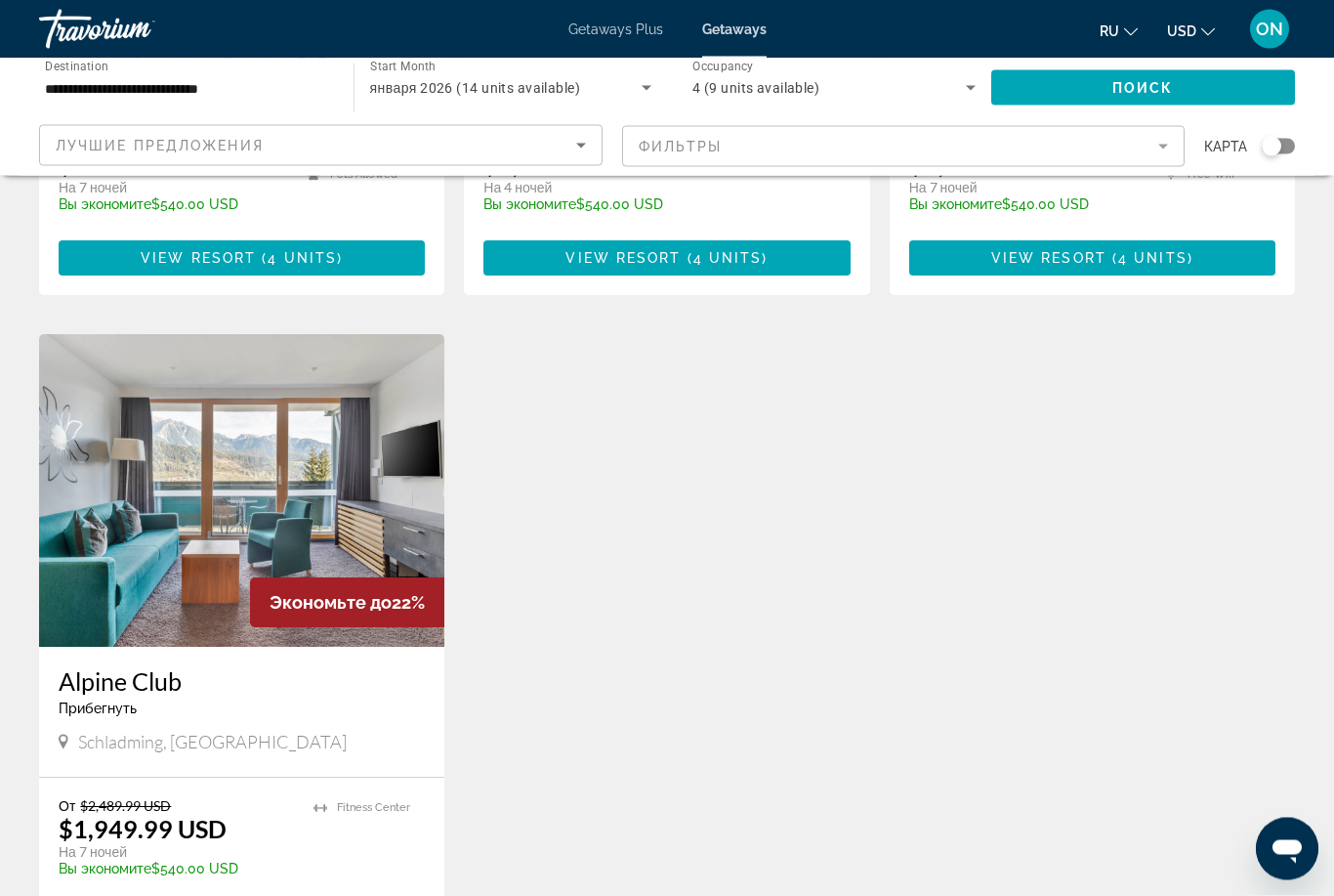
click at [245, 438] on img "Main content" at bounding box center [242, 491] width 406 height 313
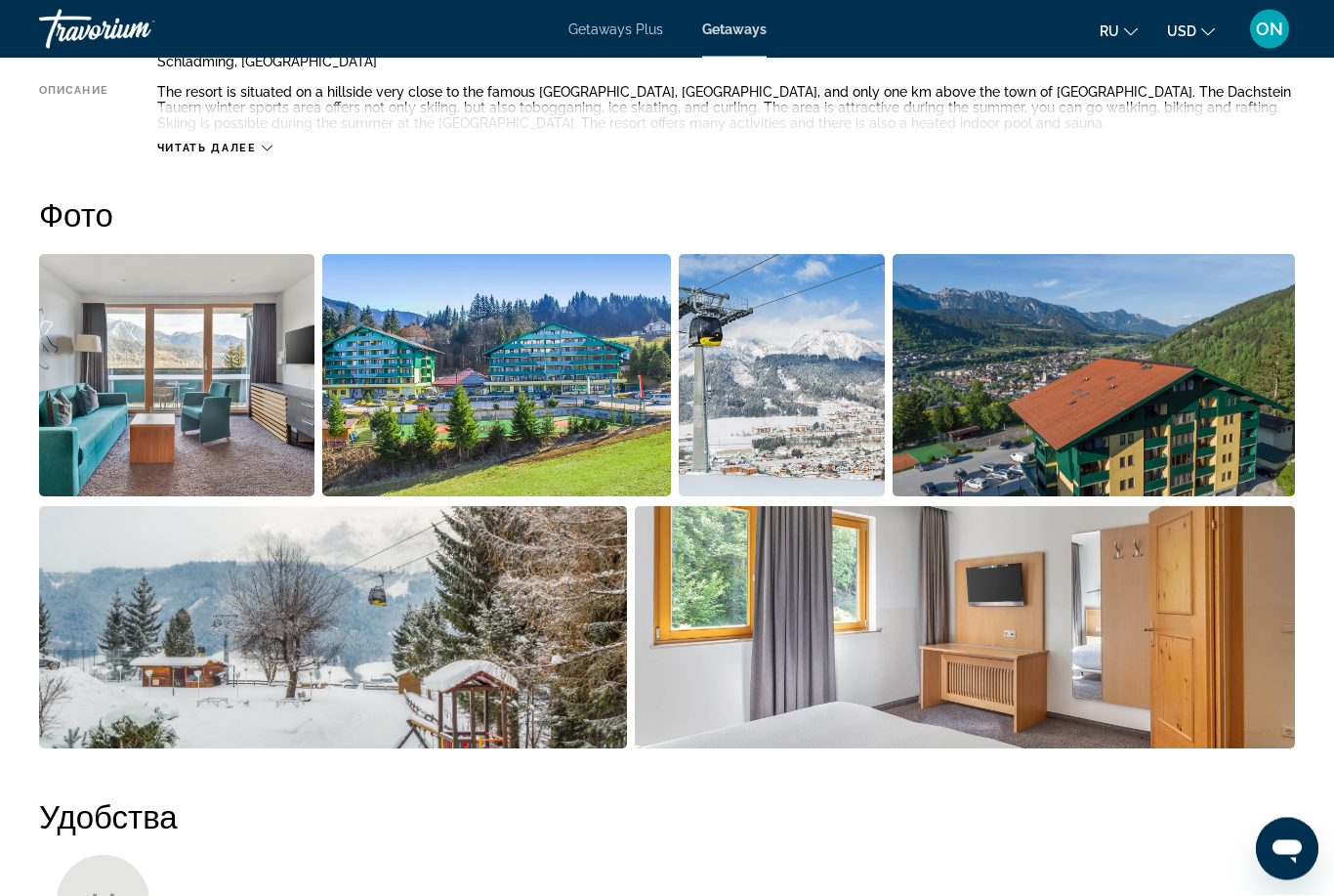
click at [775, 435] on img "Open full-screen image slider" at bounding box center [783, 376] width 207 height 242
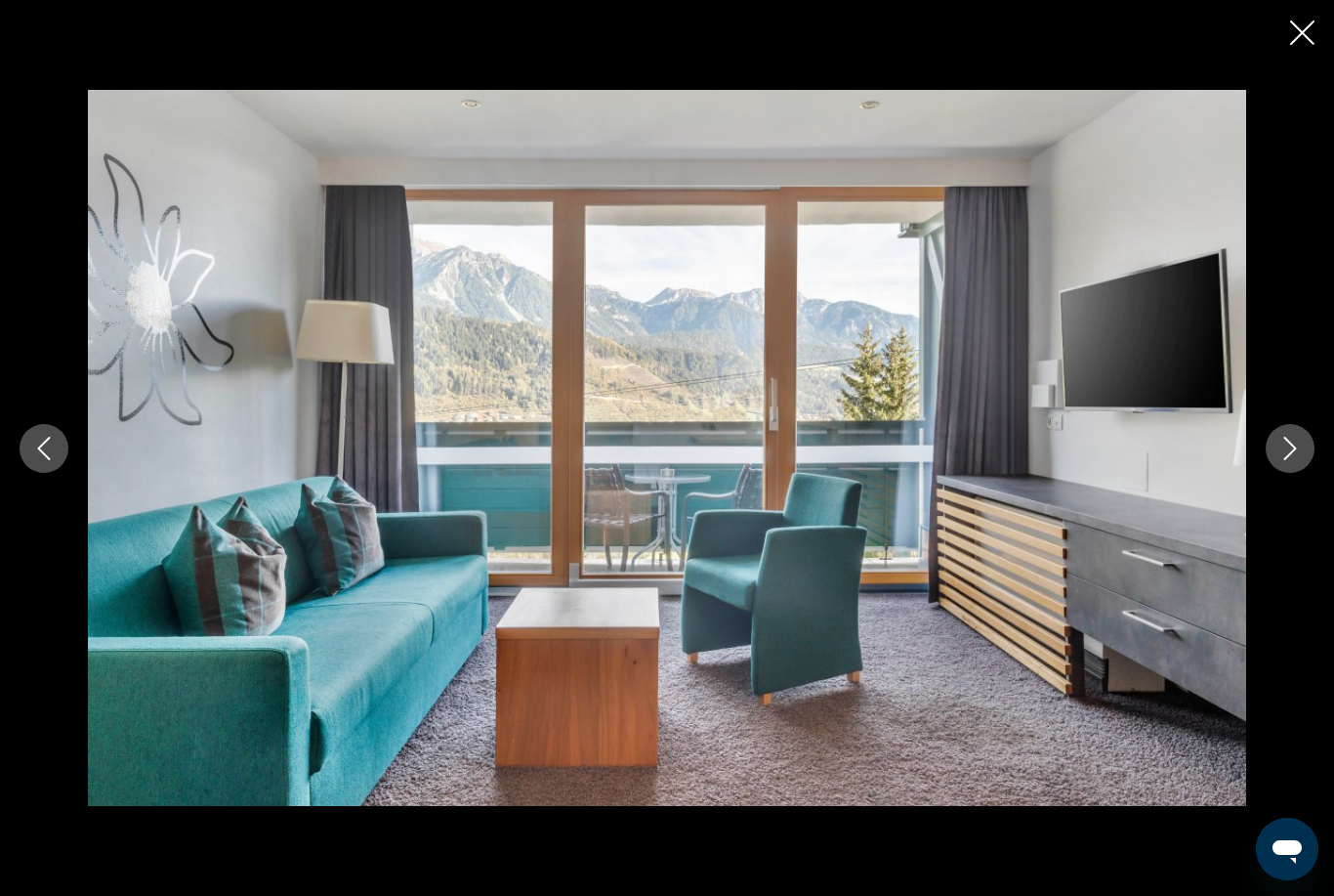
click at [1282, 473] on button "Next image" at bounding box center [1291, 449] width 49 height 49
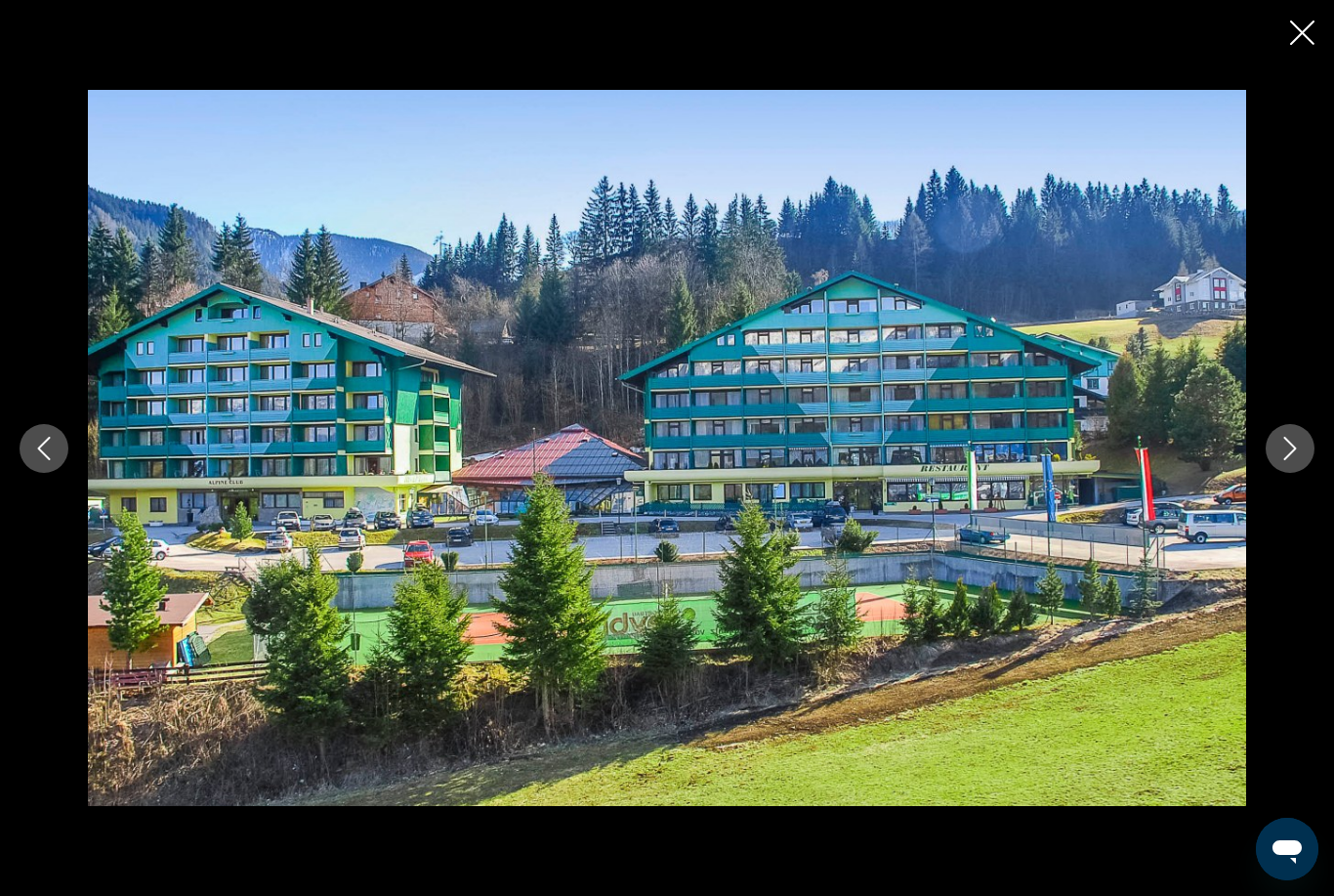
click at [1286, 460] on icon "Next image" at bounding box center [1291, 449] width 24 height 24
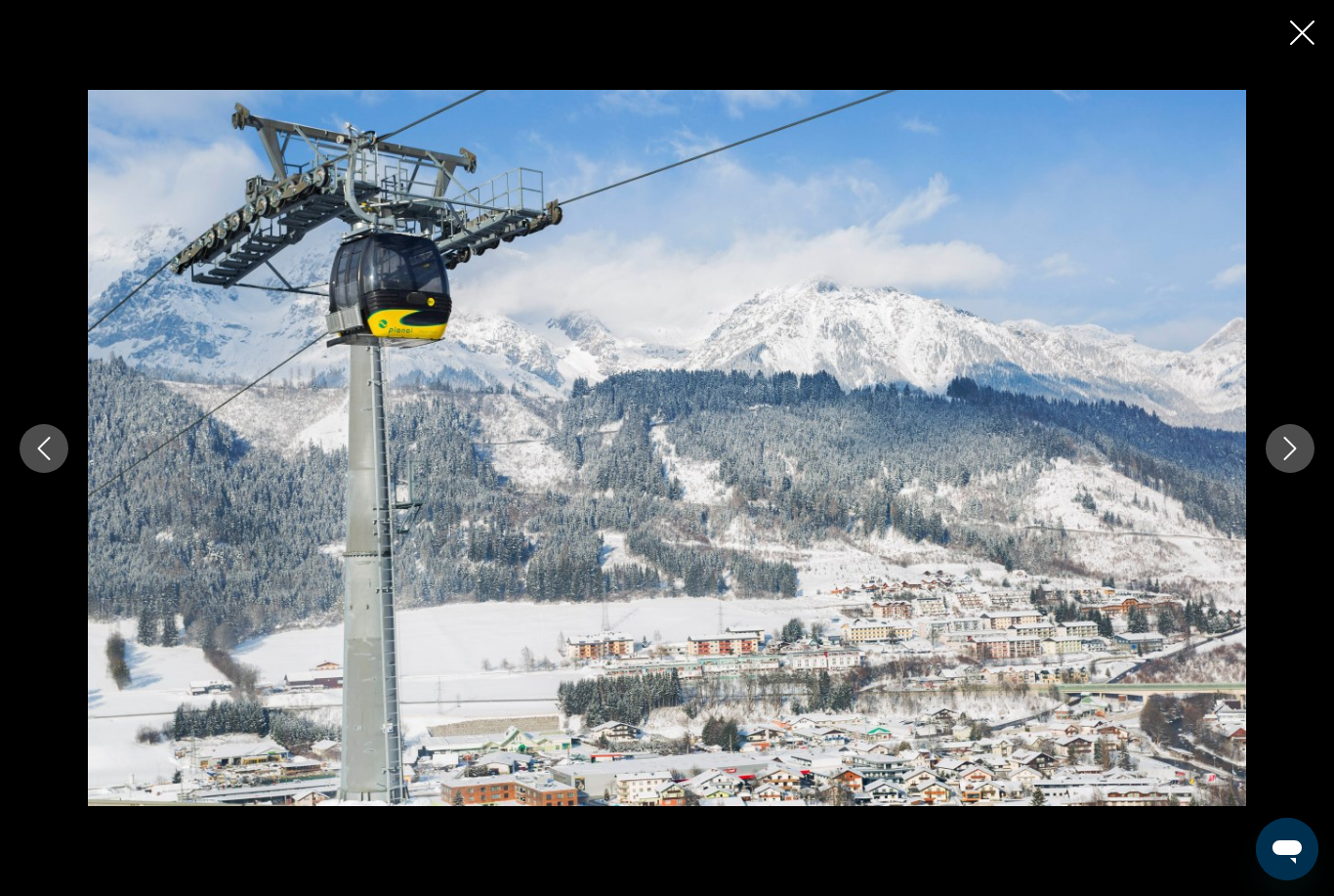
click at [1289, 460] on icon "Next image" at bounding box center [1291, 449] width 24 height 24
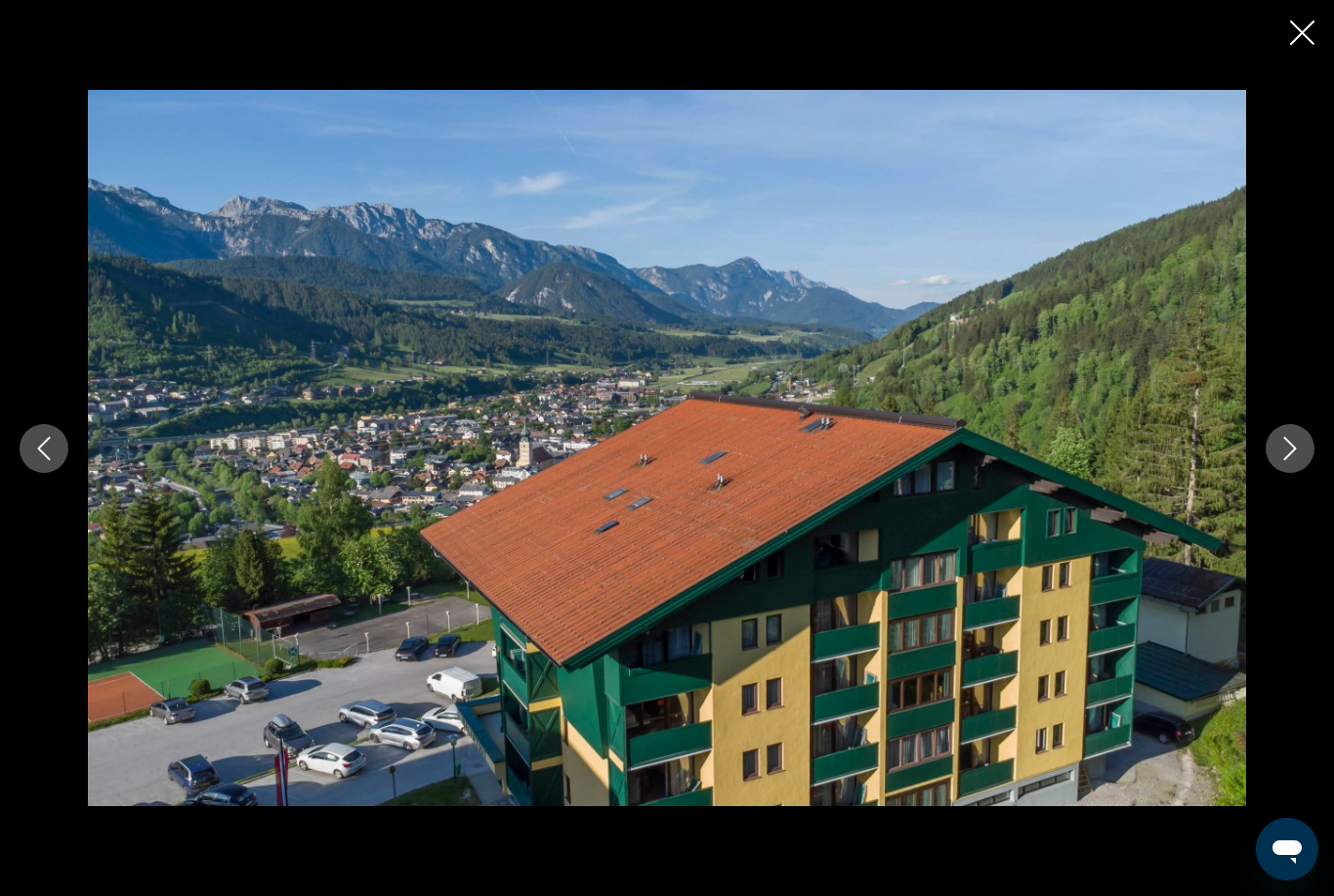
click at [1283, 460] on icon "Next image" at bounding box center [1291, 449] width 24 height 24
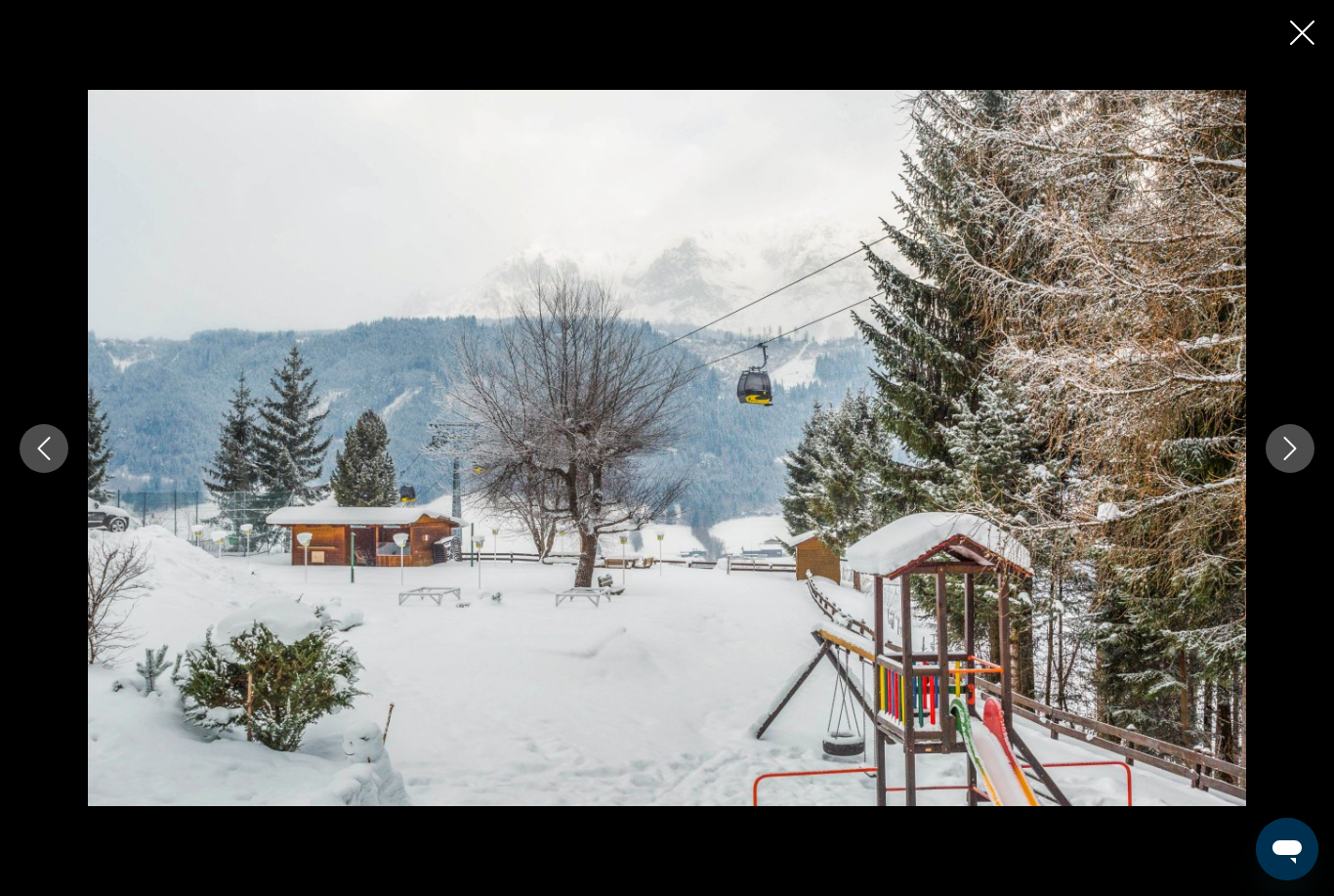
click at [1299, 460] on icon "Next image" at bounding box center [1291, 449] width 24 height 24
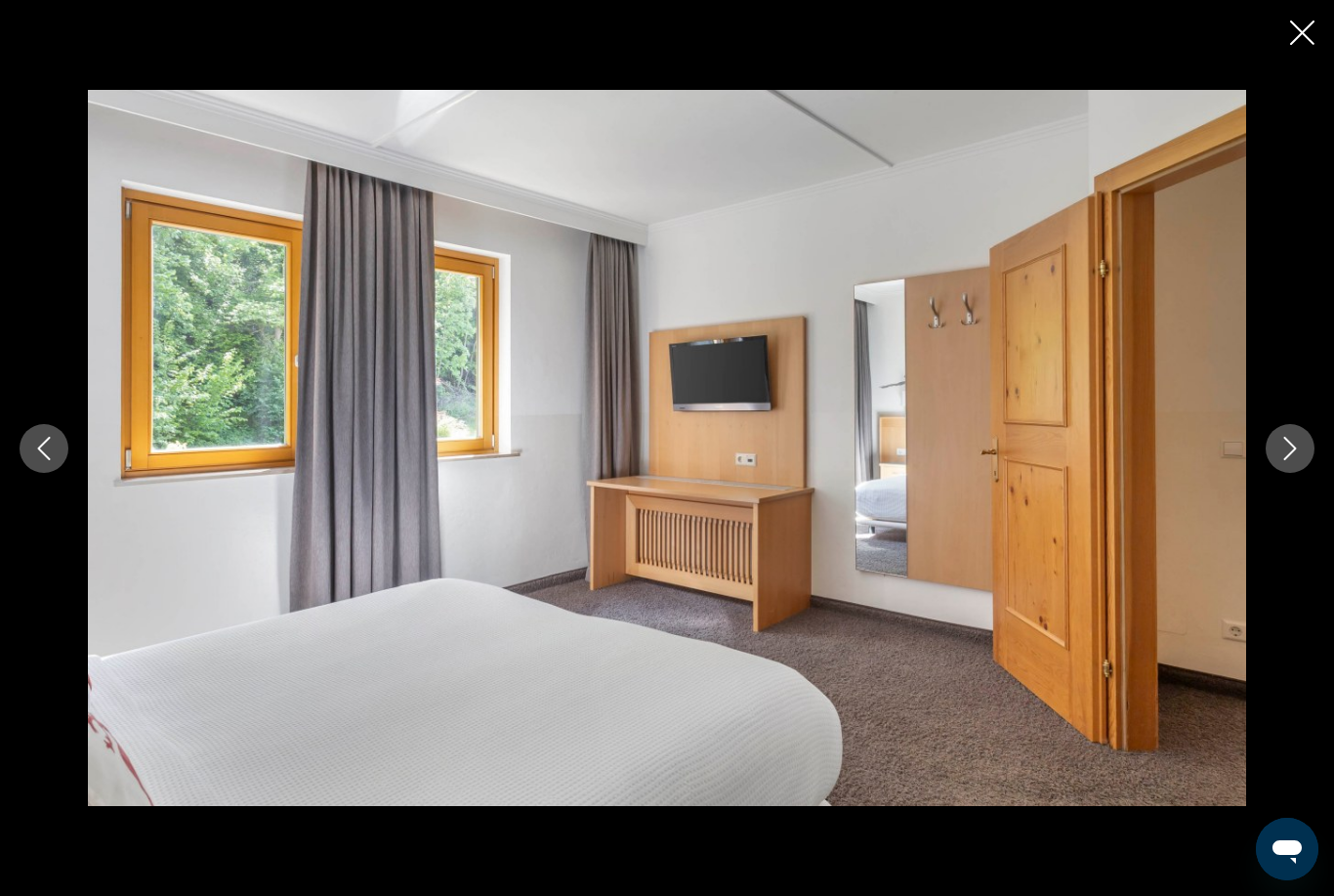
click at [1297, 460] on icon "Next image" at bounding box center [1291, 449] width 24 height 24
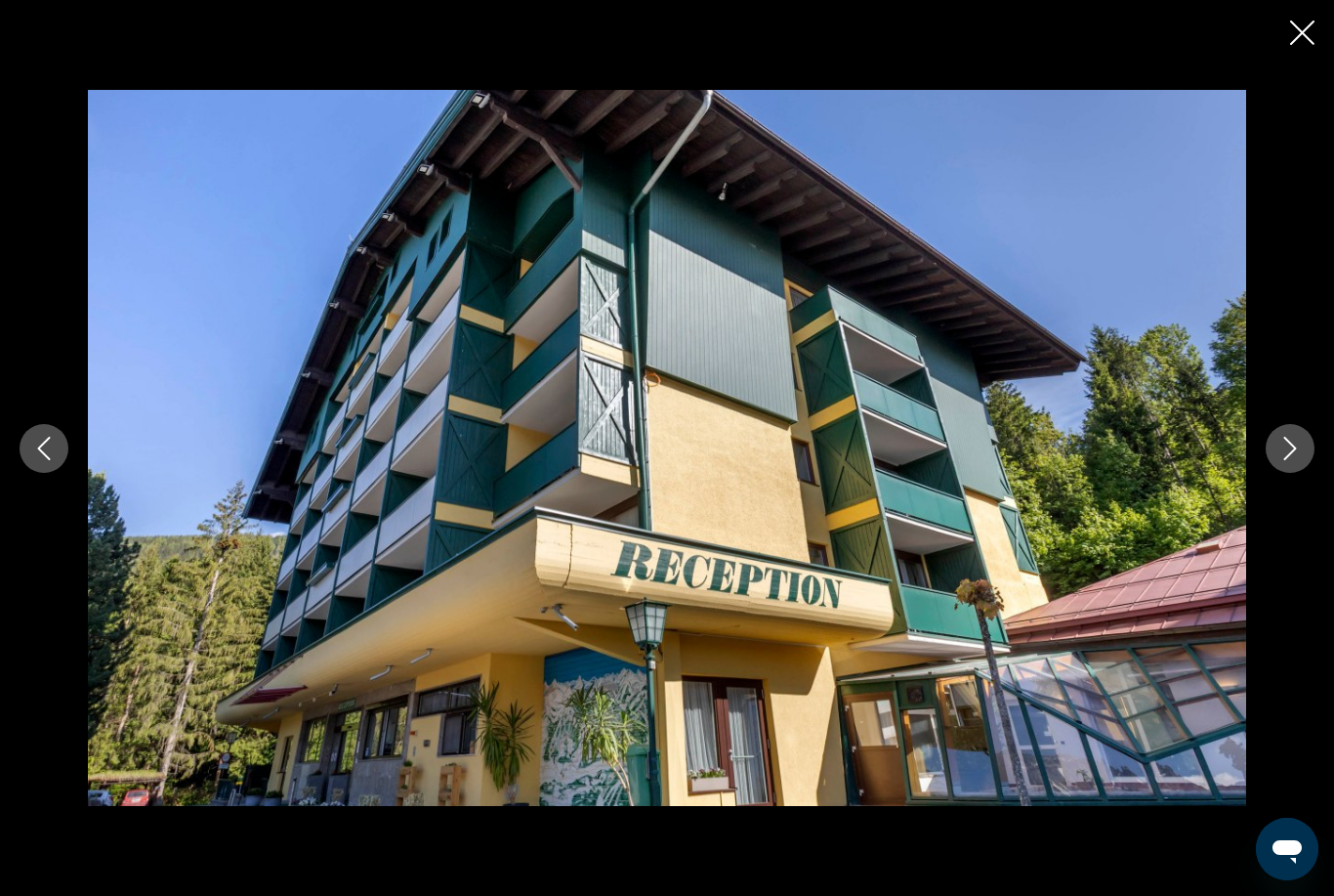
click at [1296, 30] on icon "Close slideshow" at bounding box center [1302, 32] width 25 height 25
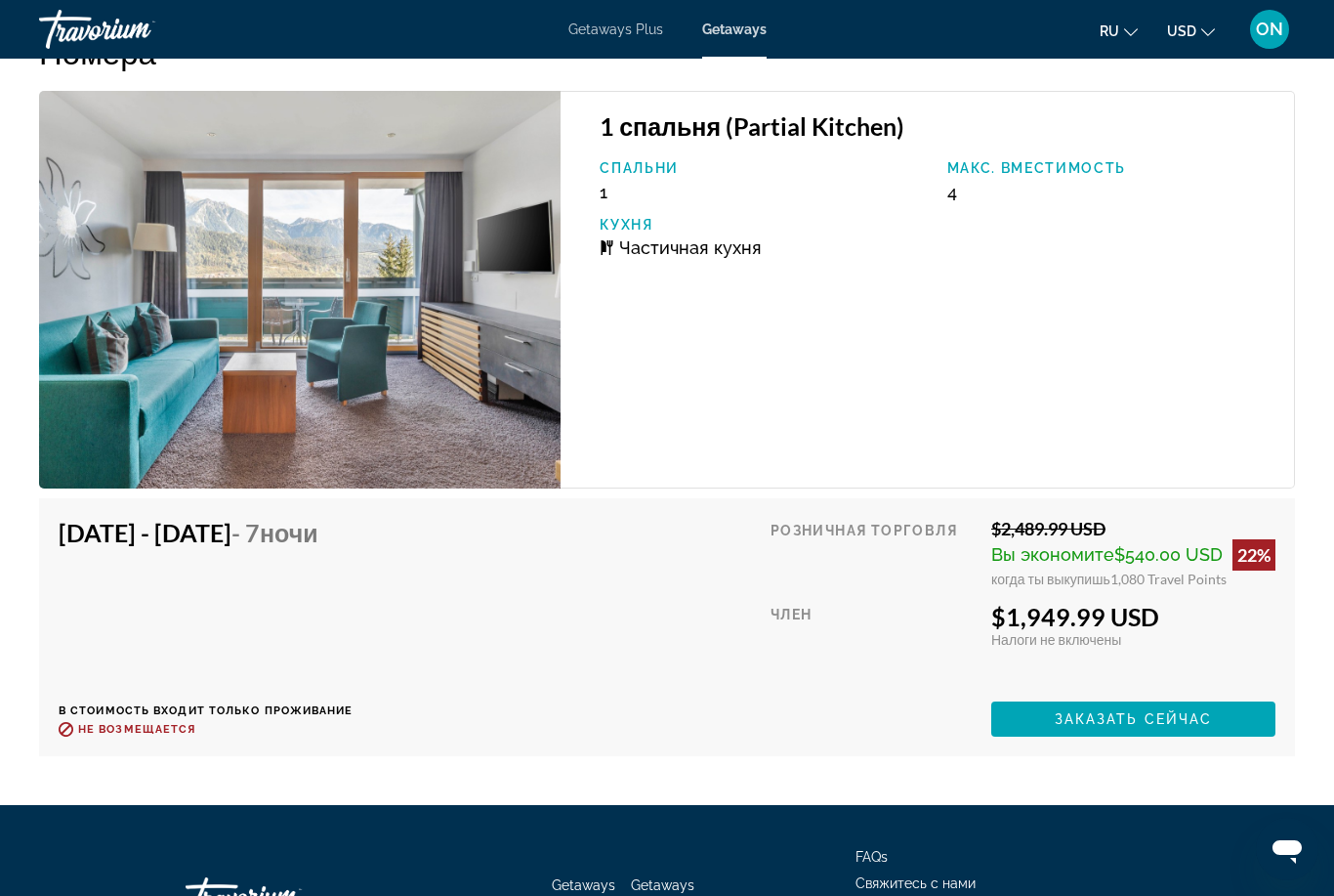
scroll to position [3921, 0]
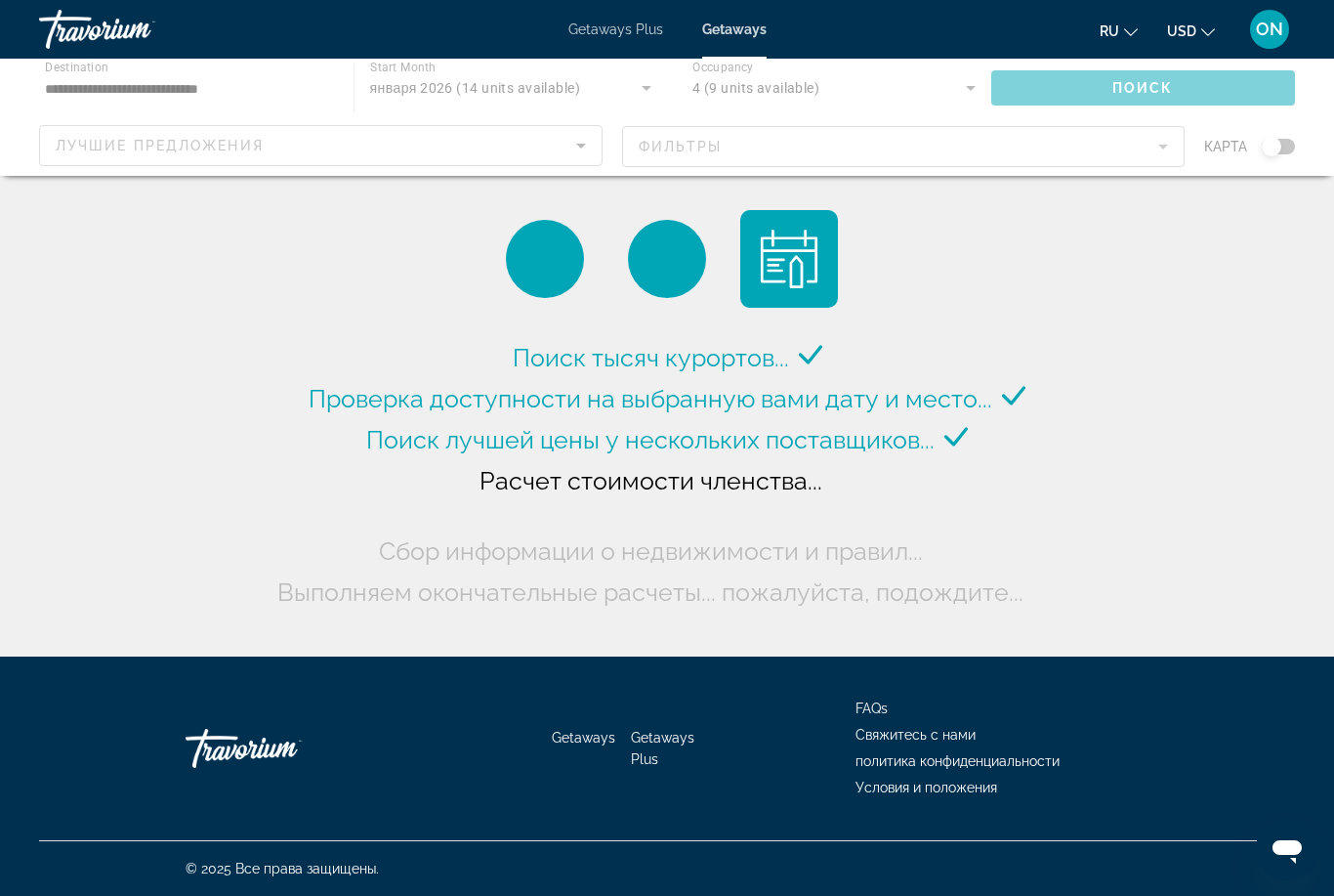
click at [297, 145] on div "Main content" at bounding box center [667, 117] width 1334 height 117
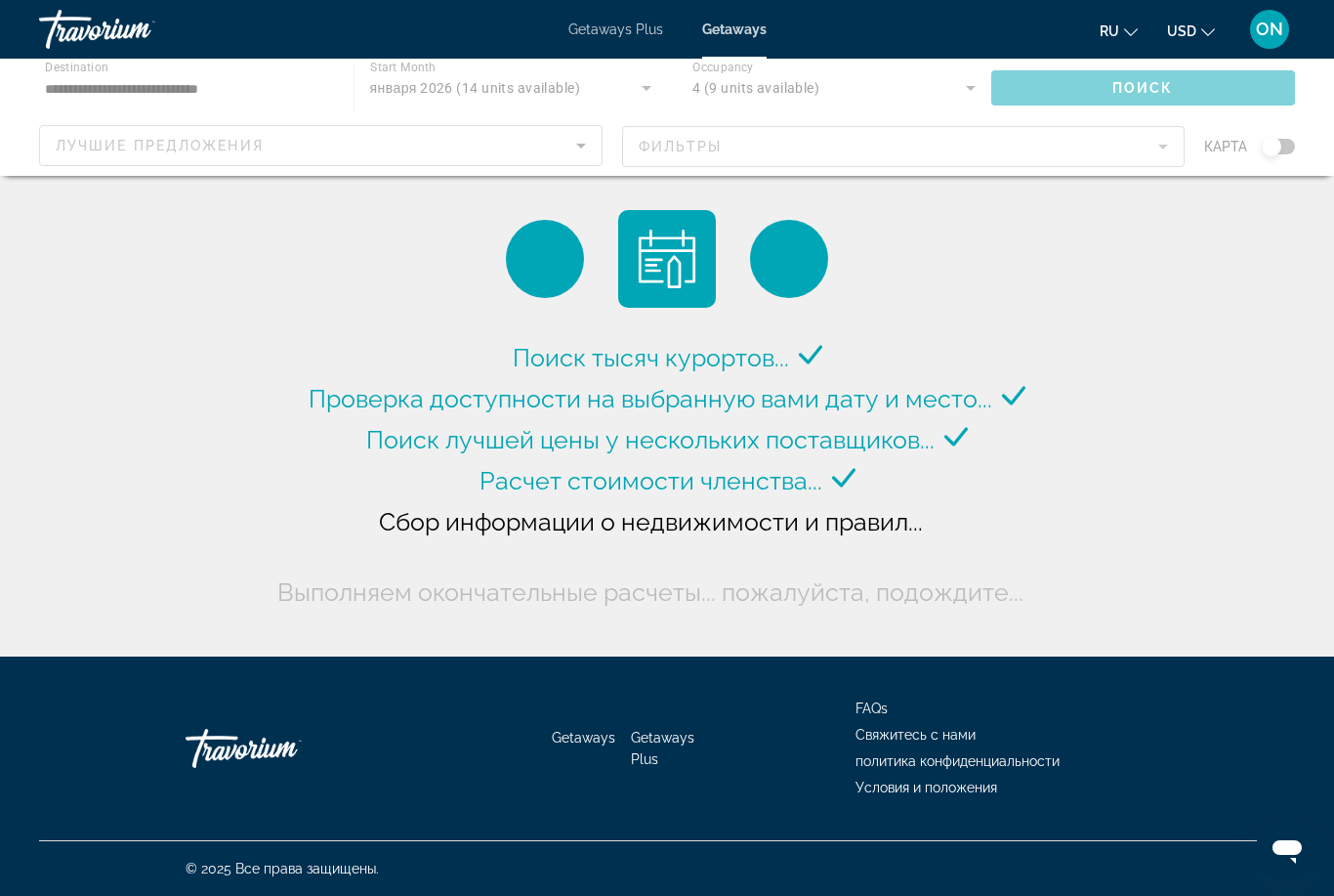
click at [189, 101] on div "Main content" at bounding box center [667, 117] width 1334 height 117
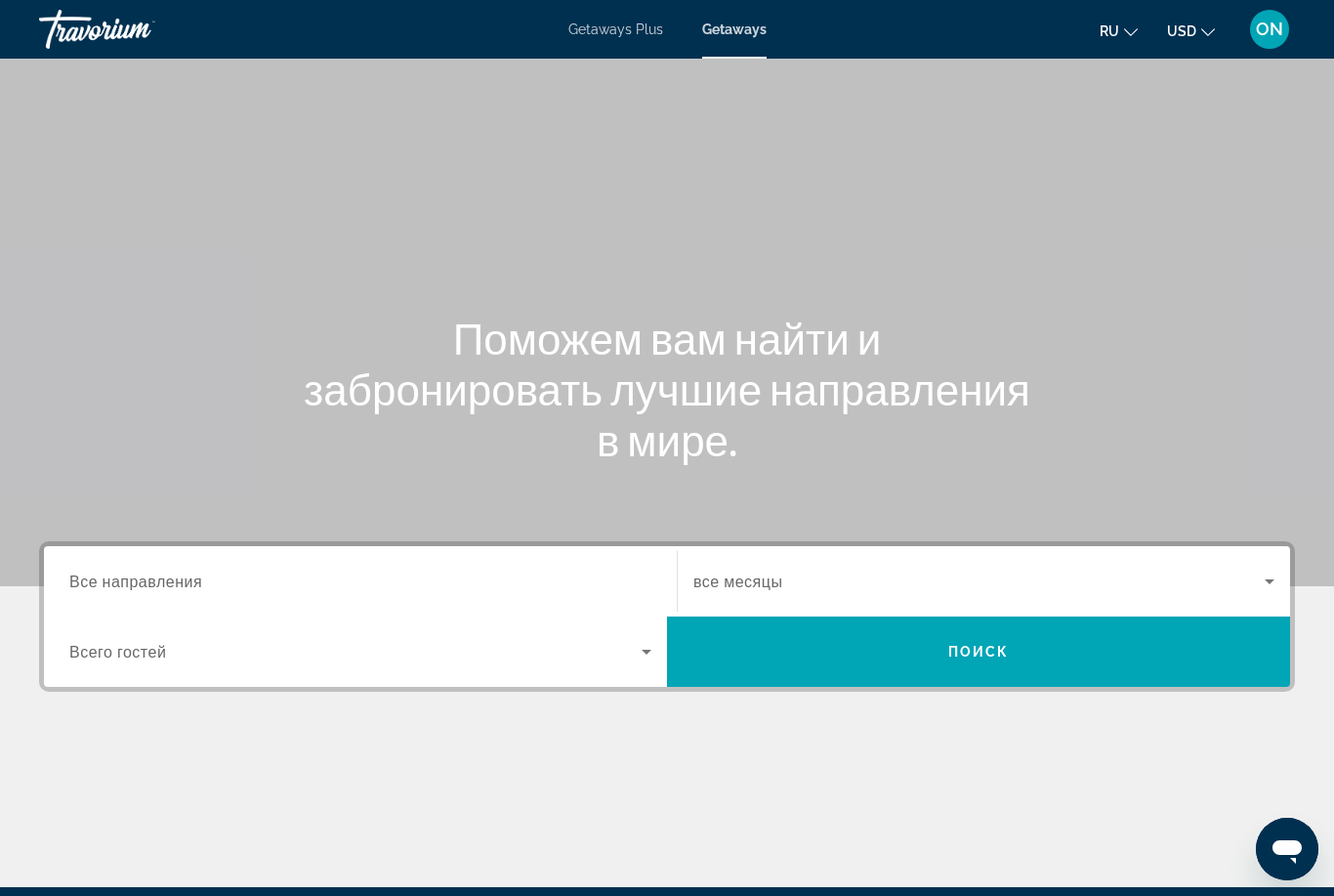
click at [245, 570] on input "Destination Все направления" at bounding box center [359, 582] width 582 height 24
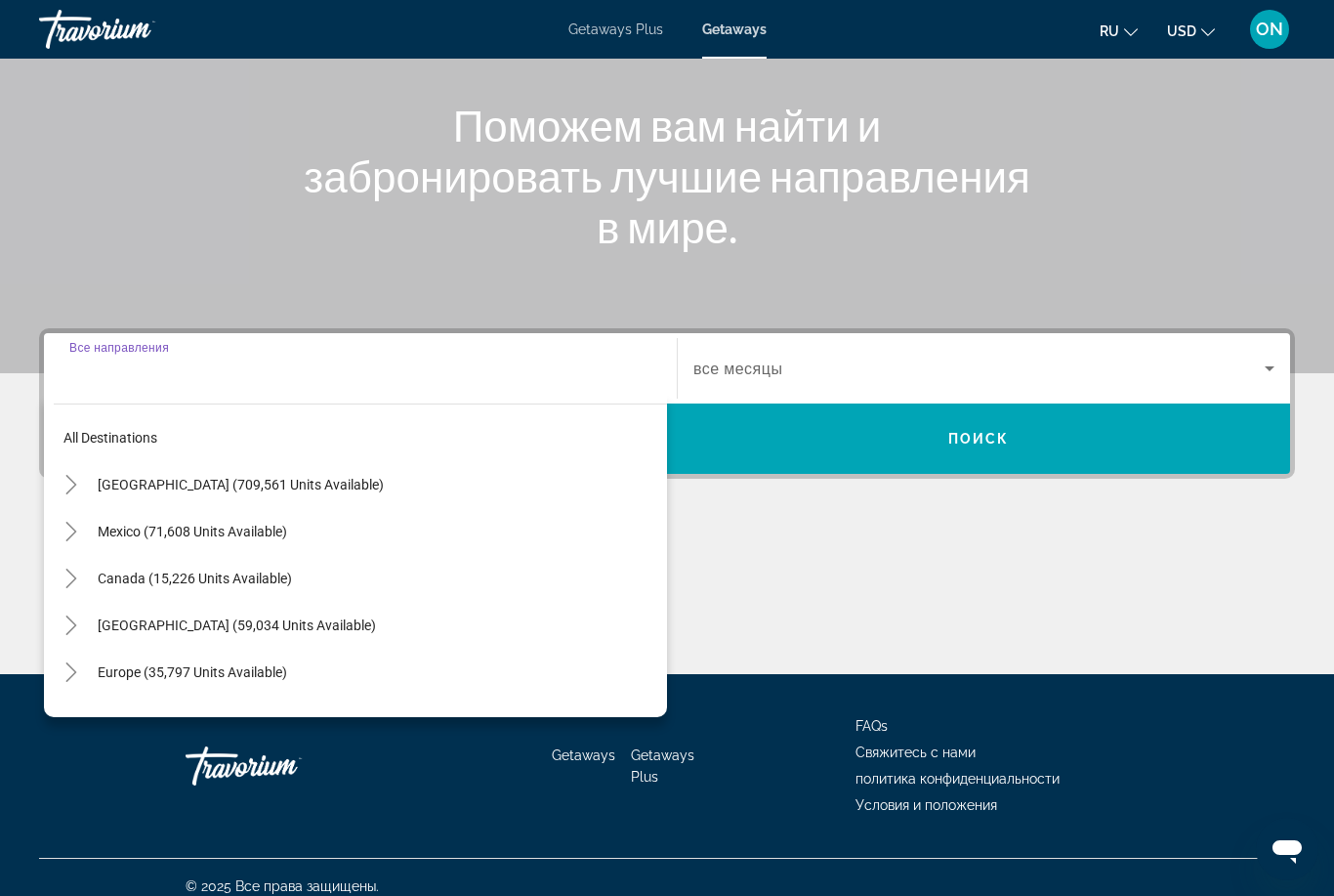
scroll to position [230, 0]
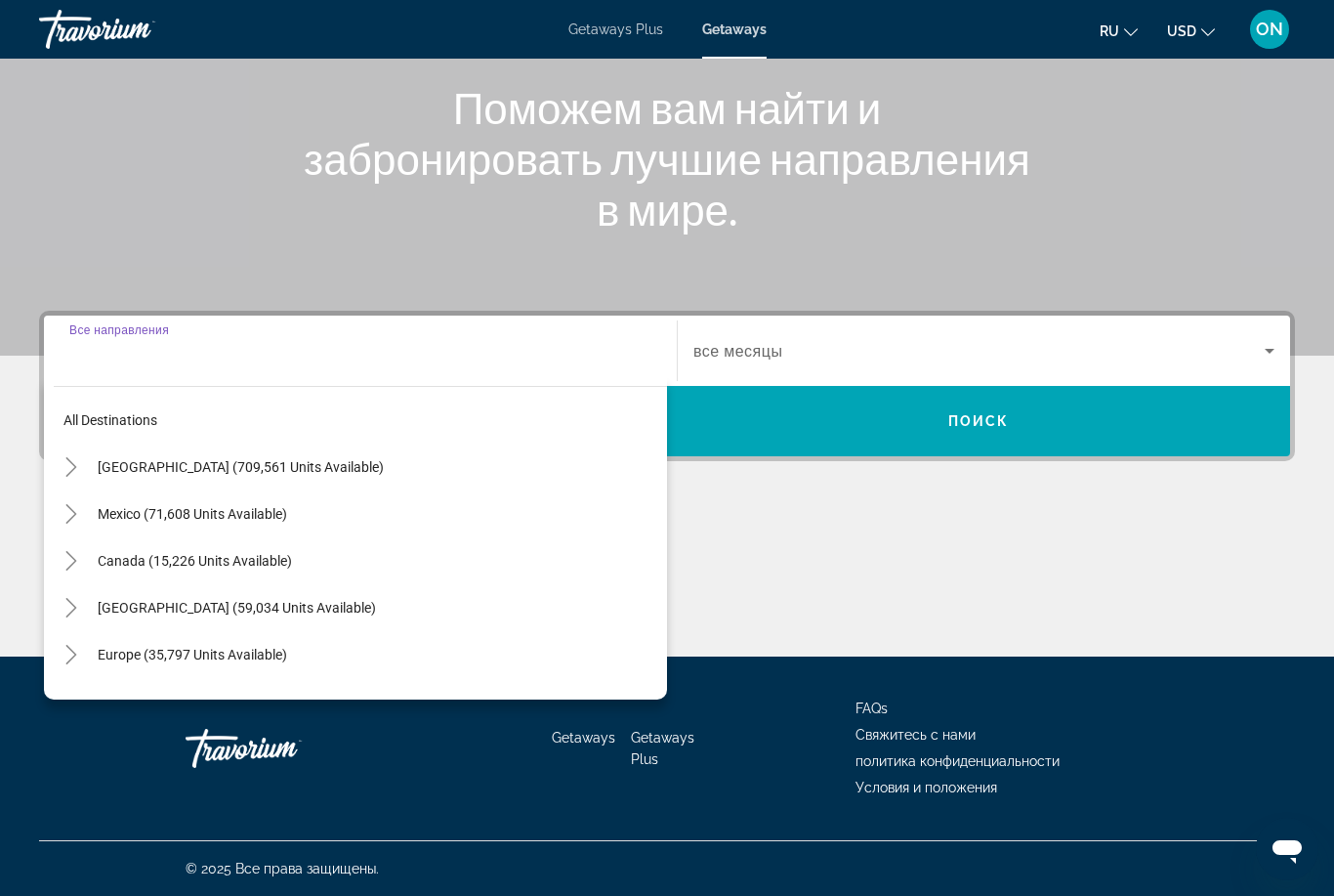
click at [193, 655] on span "Europe (35,797 units available)" at bounding box center [192, 655] width 189 height 16
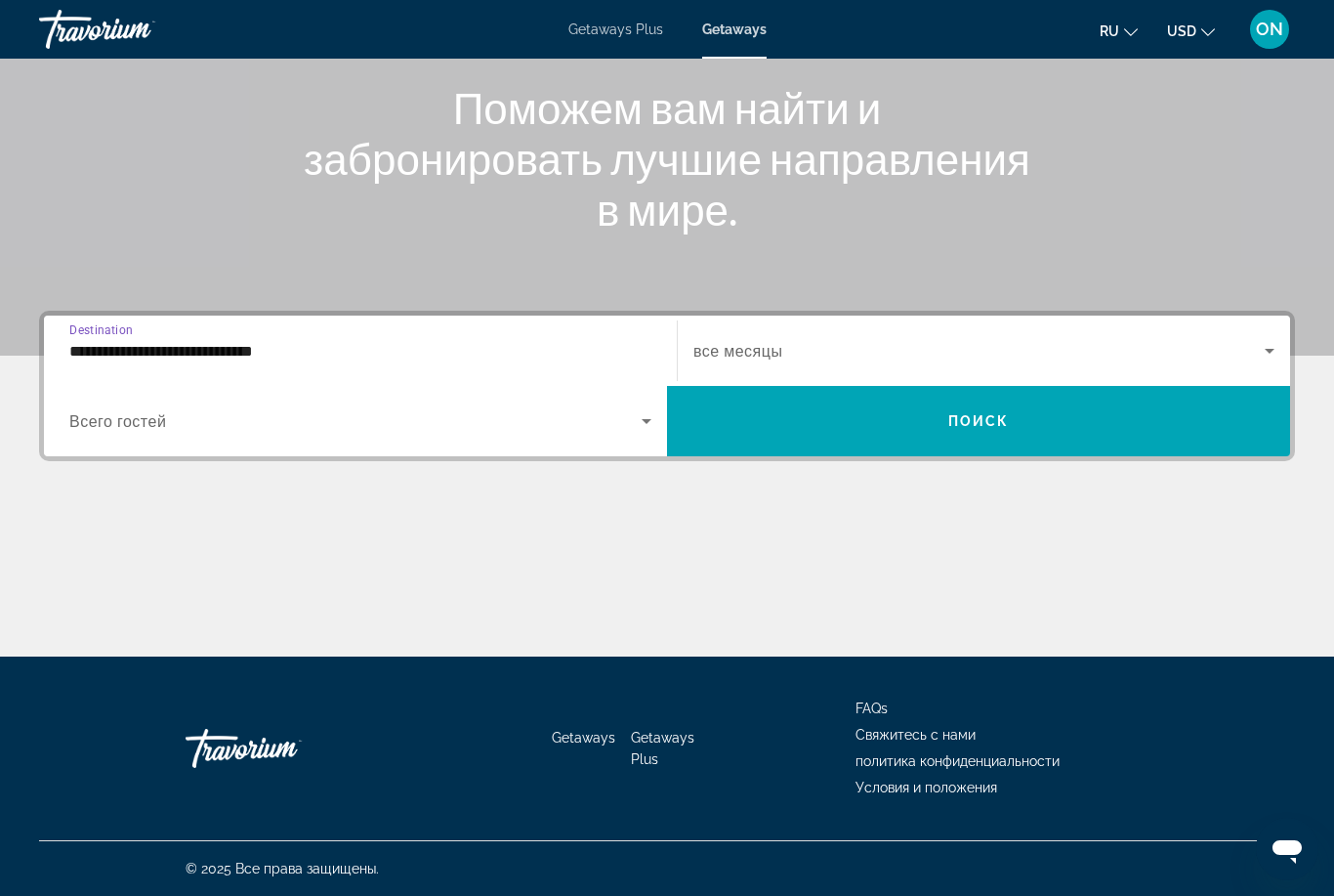
click at [274, 354] on input "**********" at bounding box center [359, 352] width 582 height 24
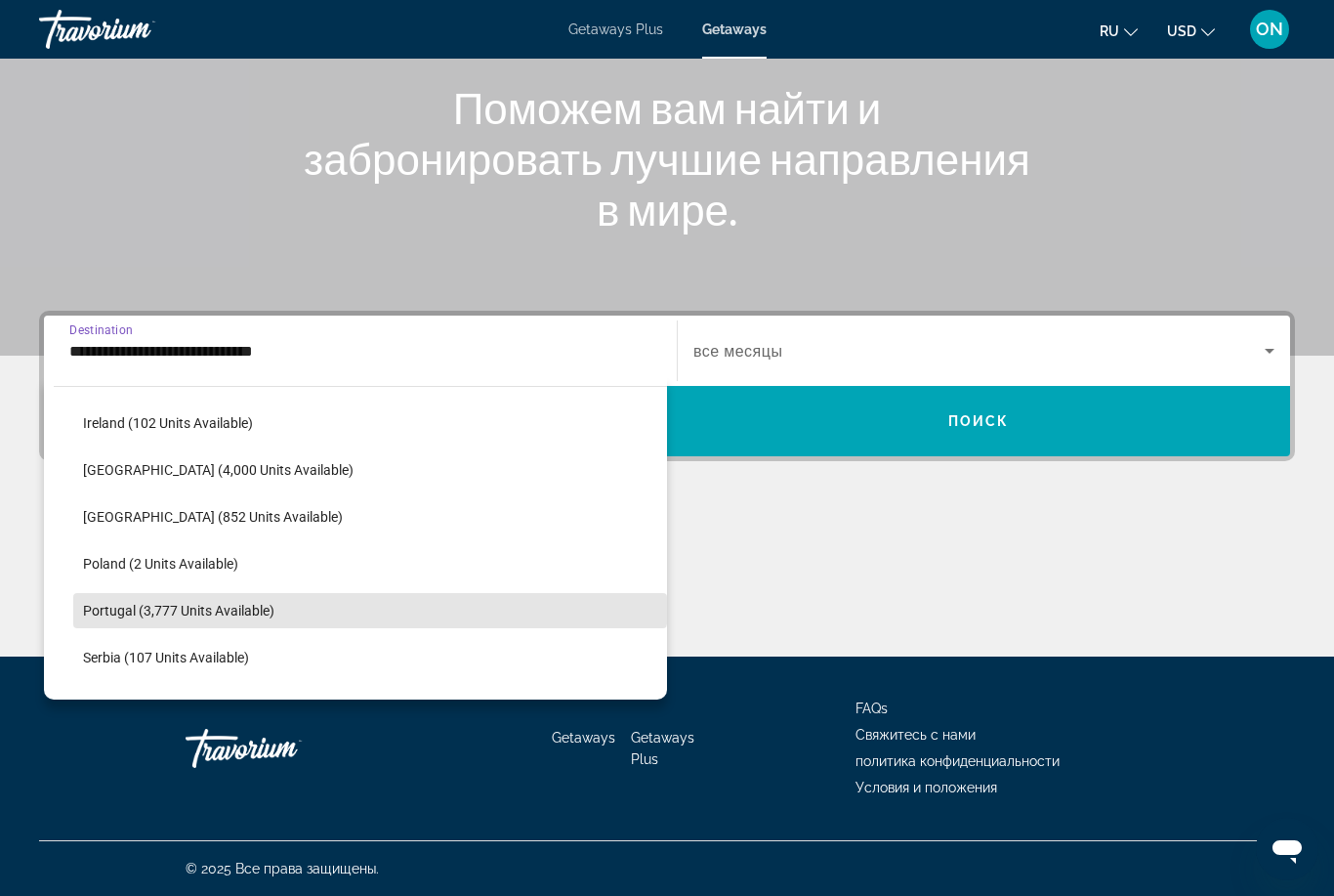
scroll to position [712, 0]
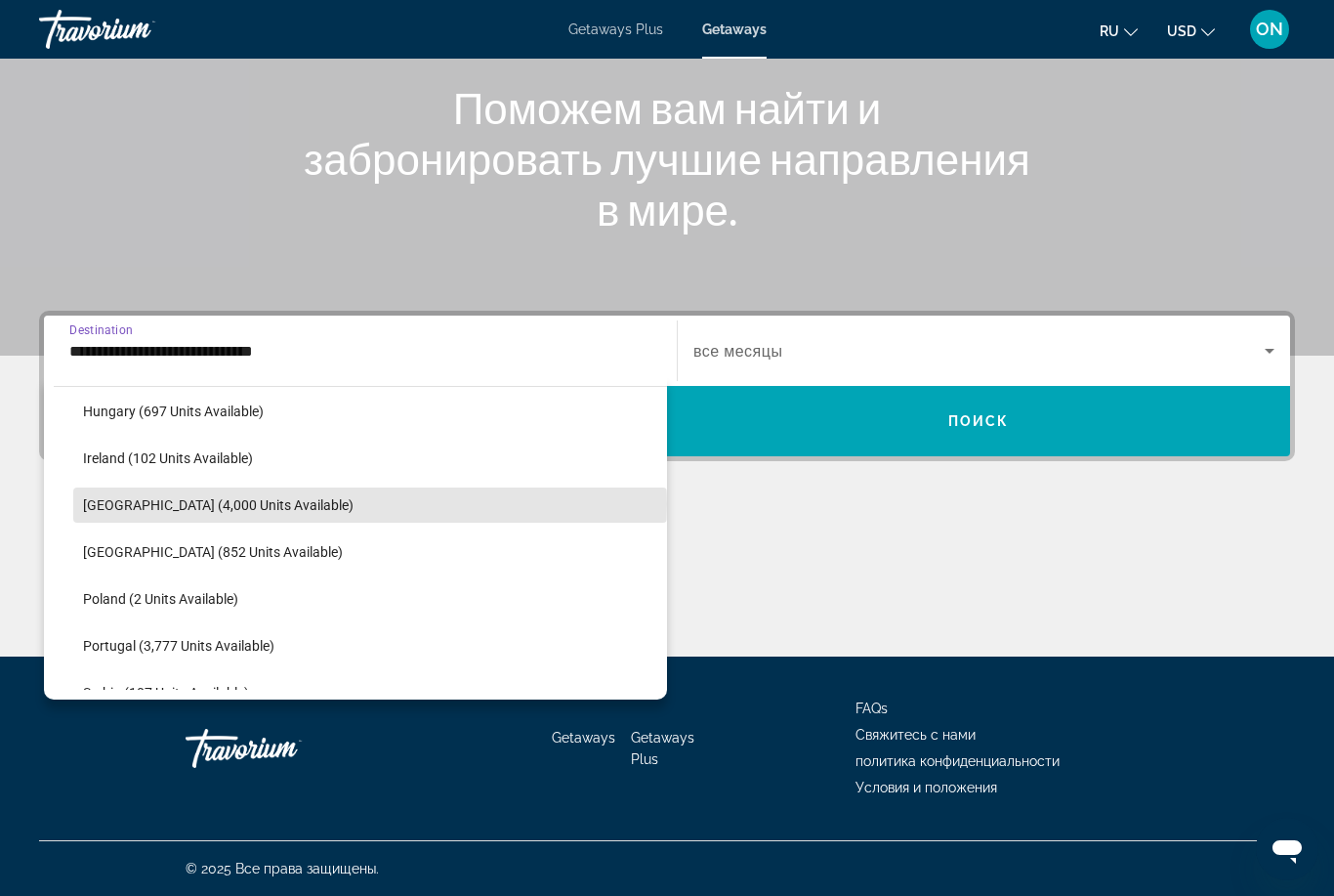
click at [265, 504] on span "Search widget" at bounding box center [369, 505] width 594 height 47
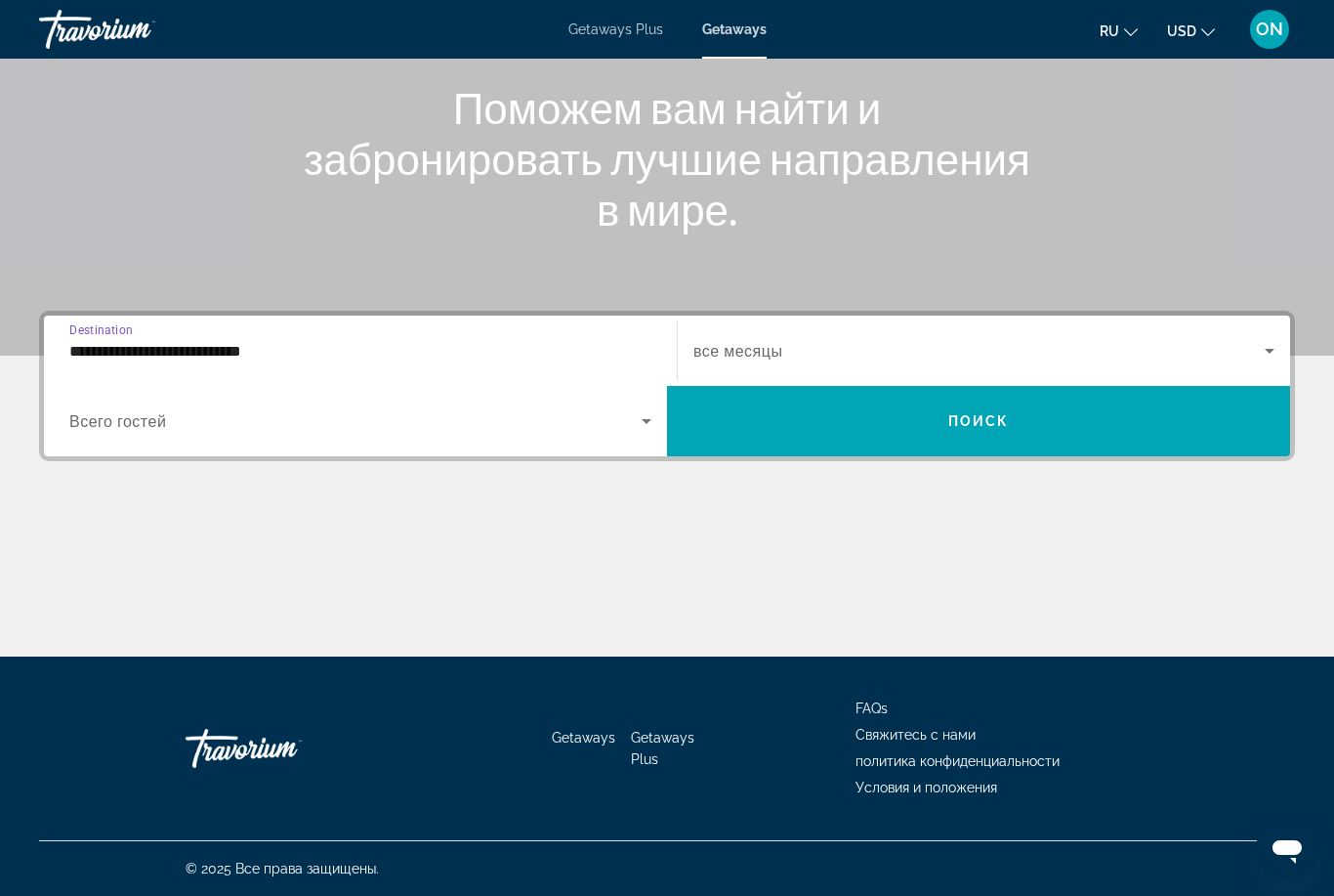
click at [790, 349] on span "Search widget" at bounding box center [979, 351] width 571 height 24
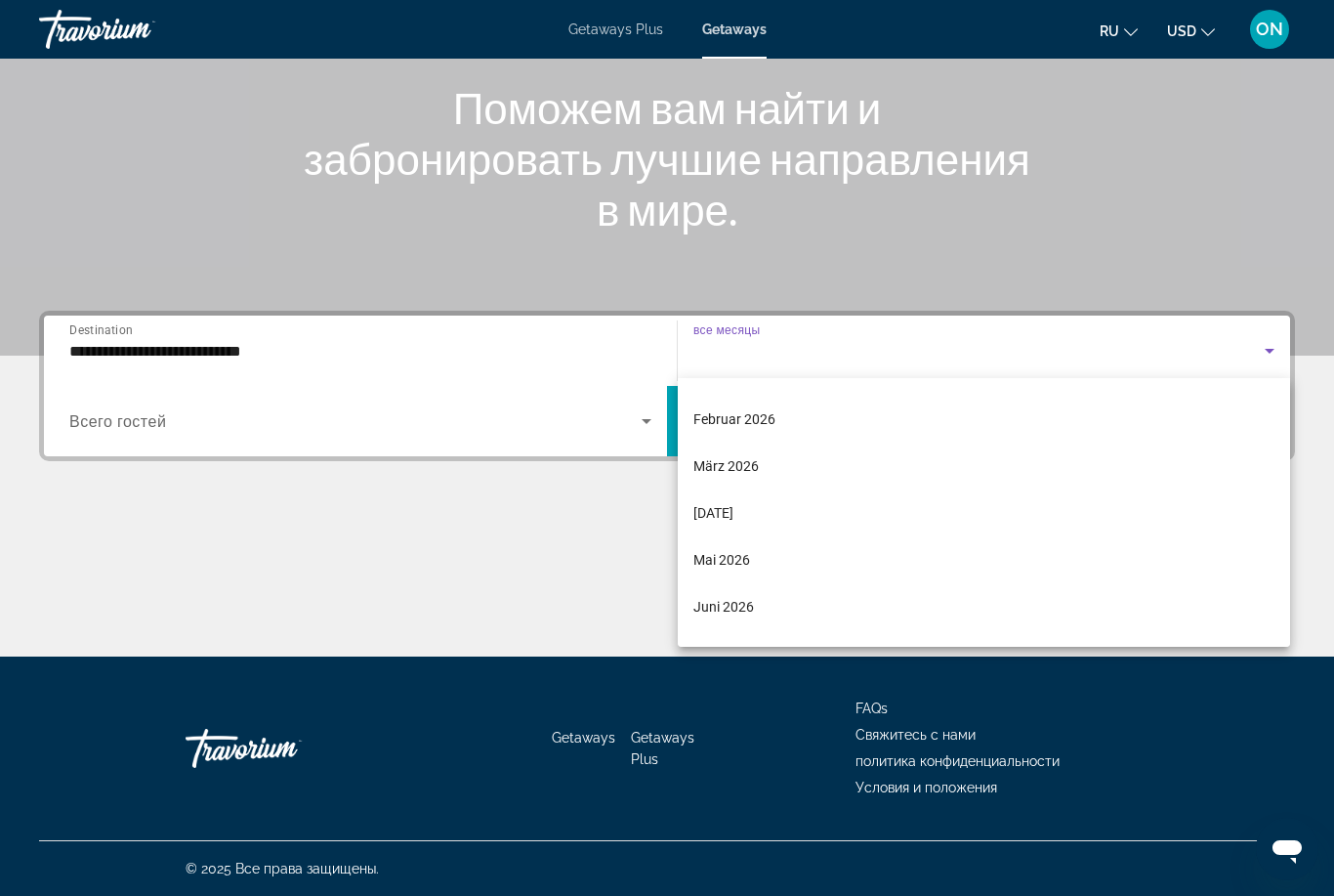
scroll to position [304, 0]
click at [226, 346] on div at bounding box center [667, 448] width 1334 height 896
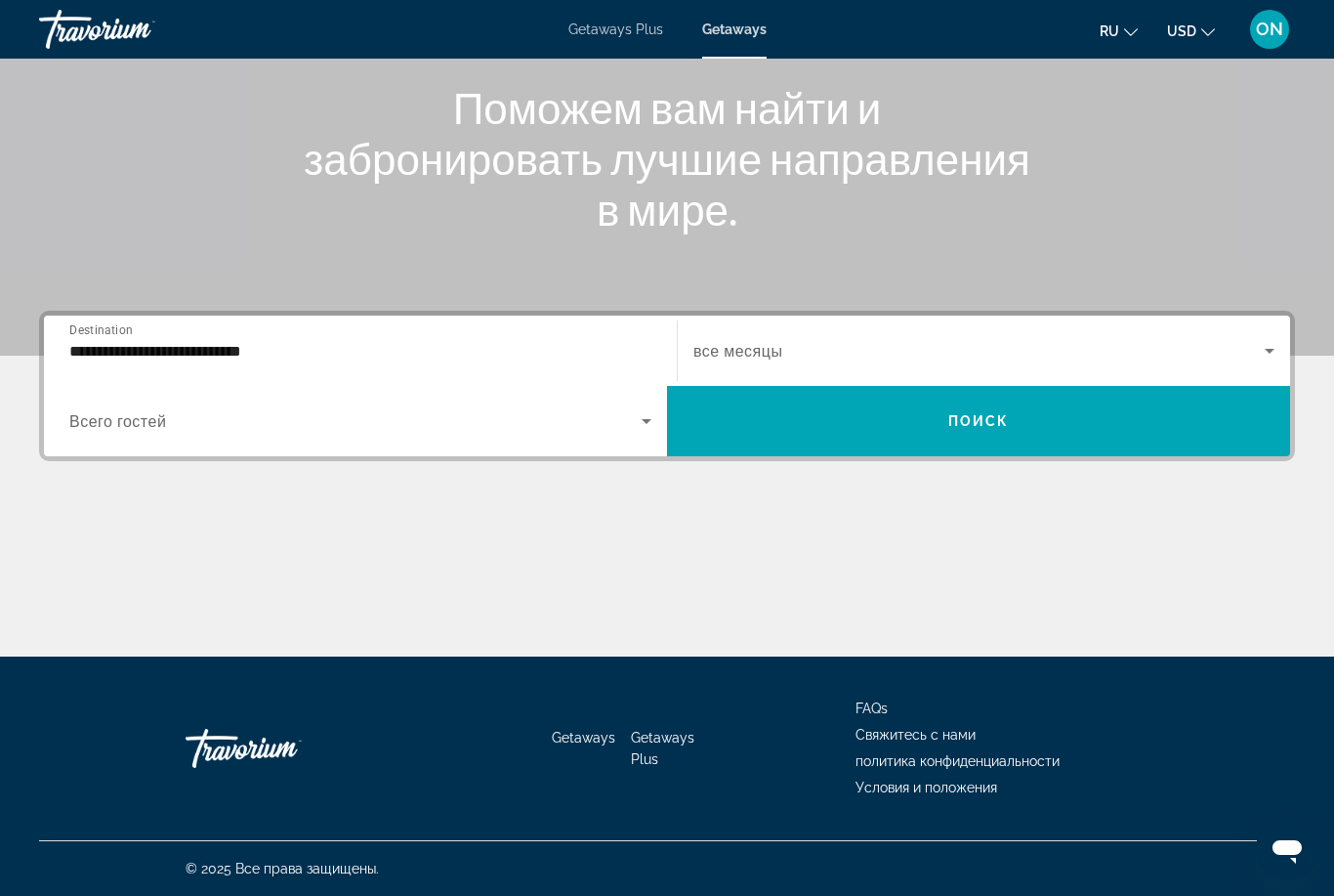
click at [183, 356] on input "**********" at bounding box center [359, 352] width 582 height 24
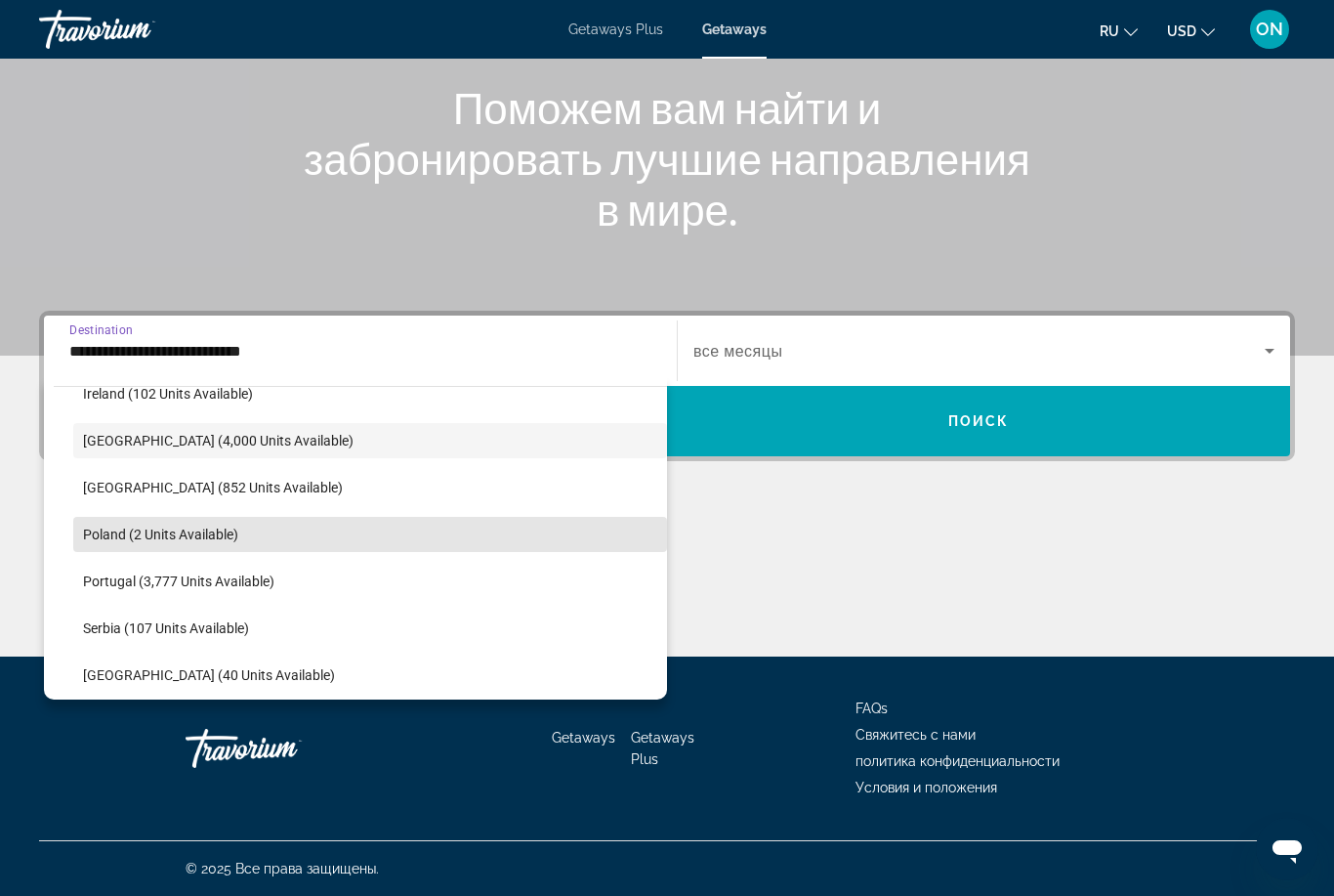
scroll to position [780, 0]
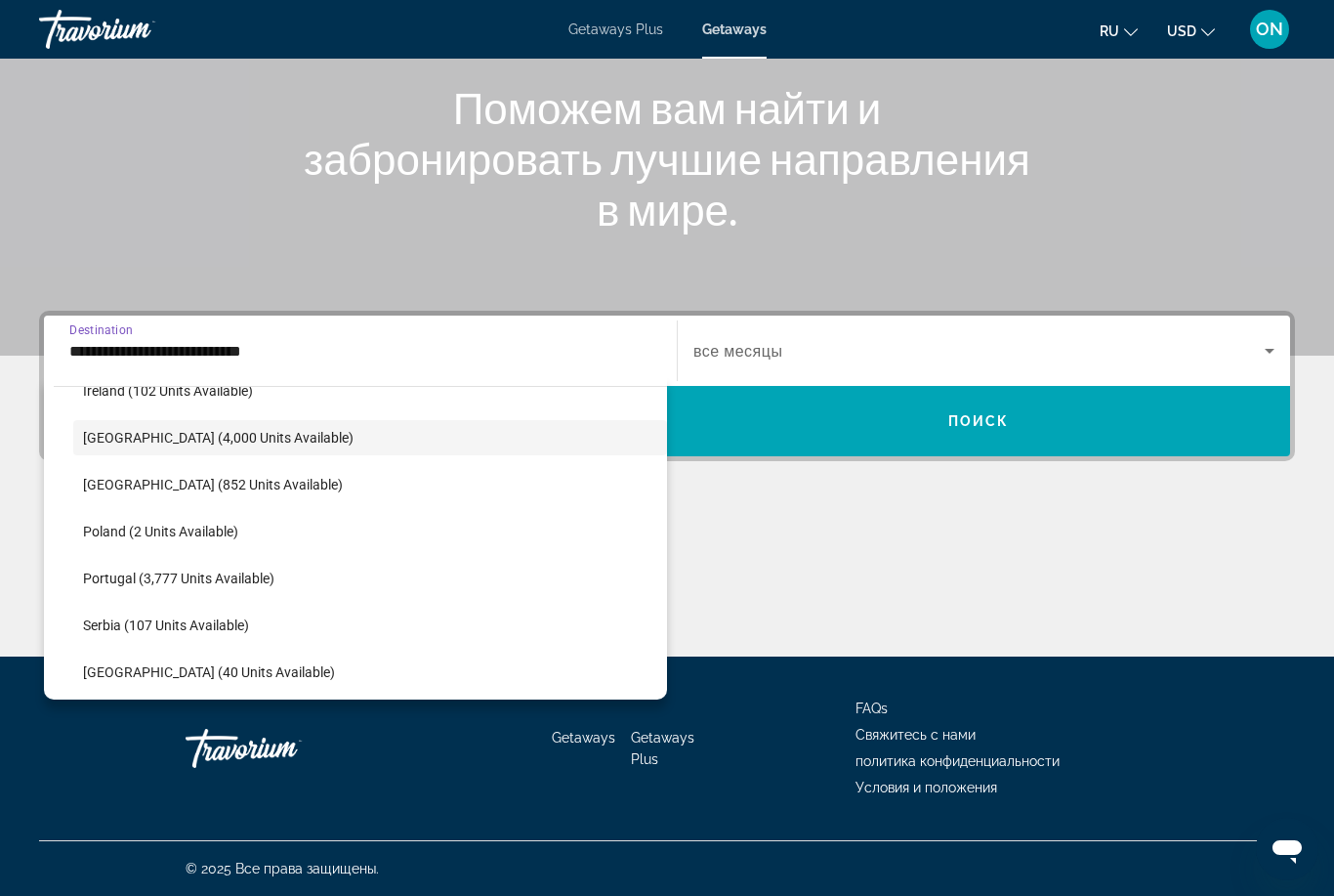
click at [139, 585] on span "Portugal (3,777 units available)" at bounding box center [178, 578] width 191 height 16
type input "**********"
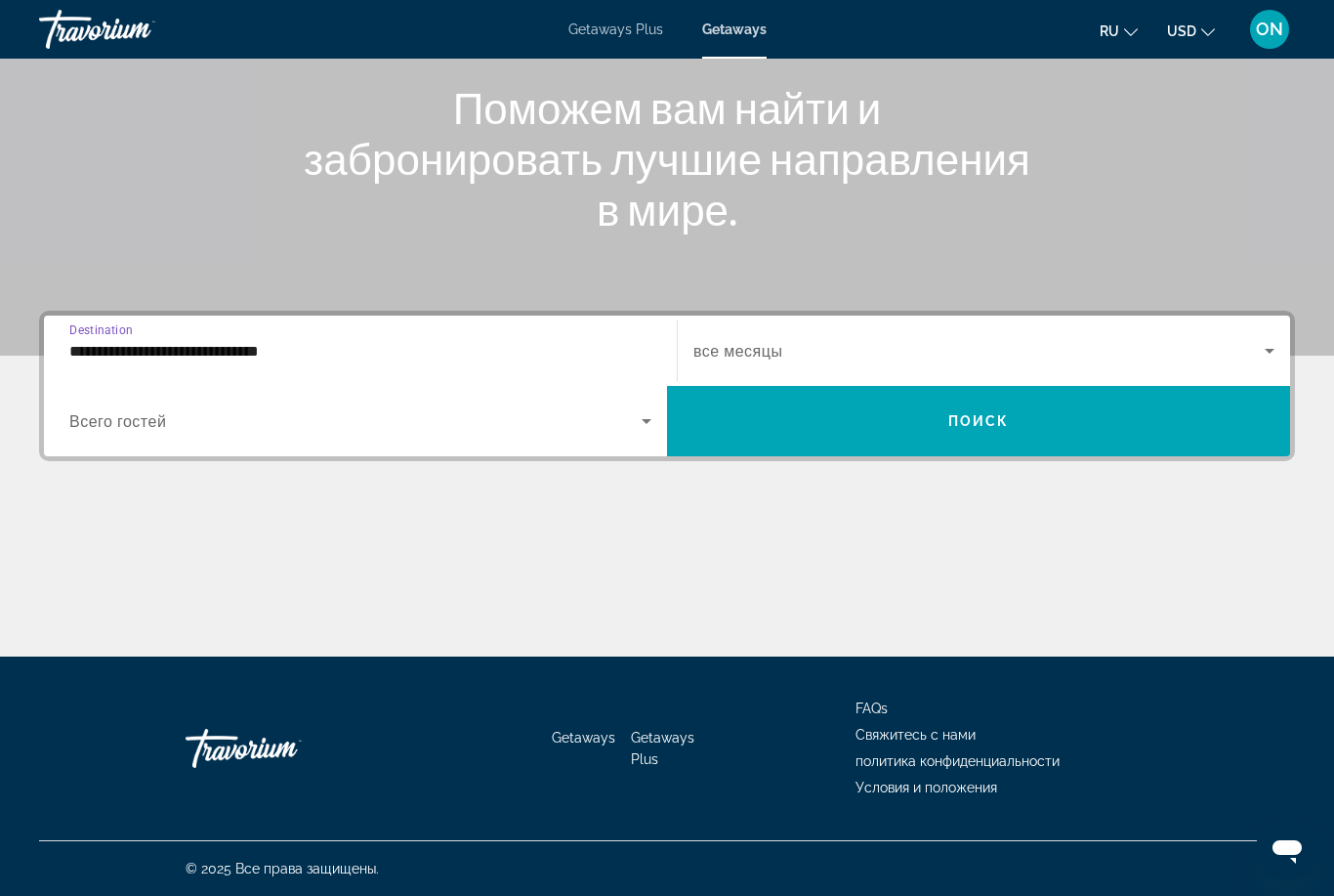
click at [811, 359] on span "Search widget" at bounding box center [979, 351] width 571 height 24
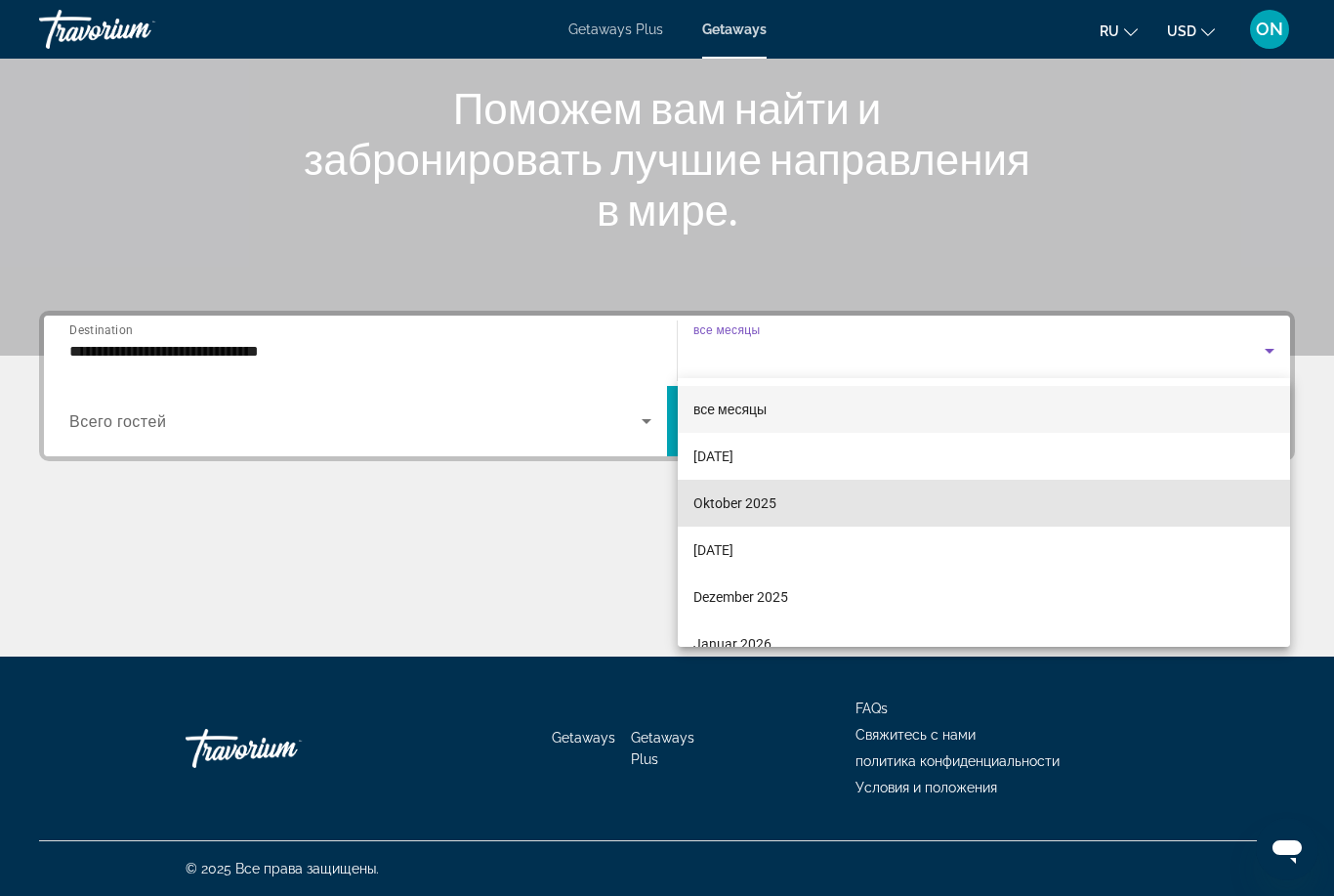
click at [740, 511] on span "Oktober 2025" at bounding box center [734, 503] width 83 height 24
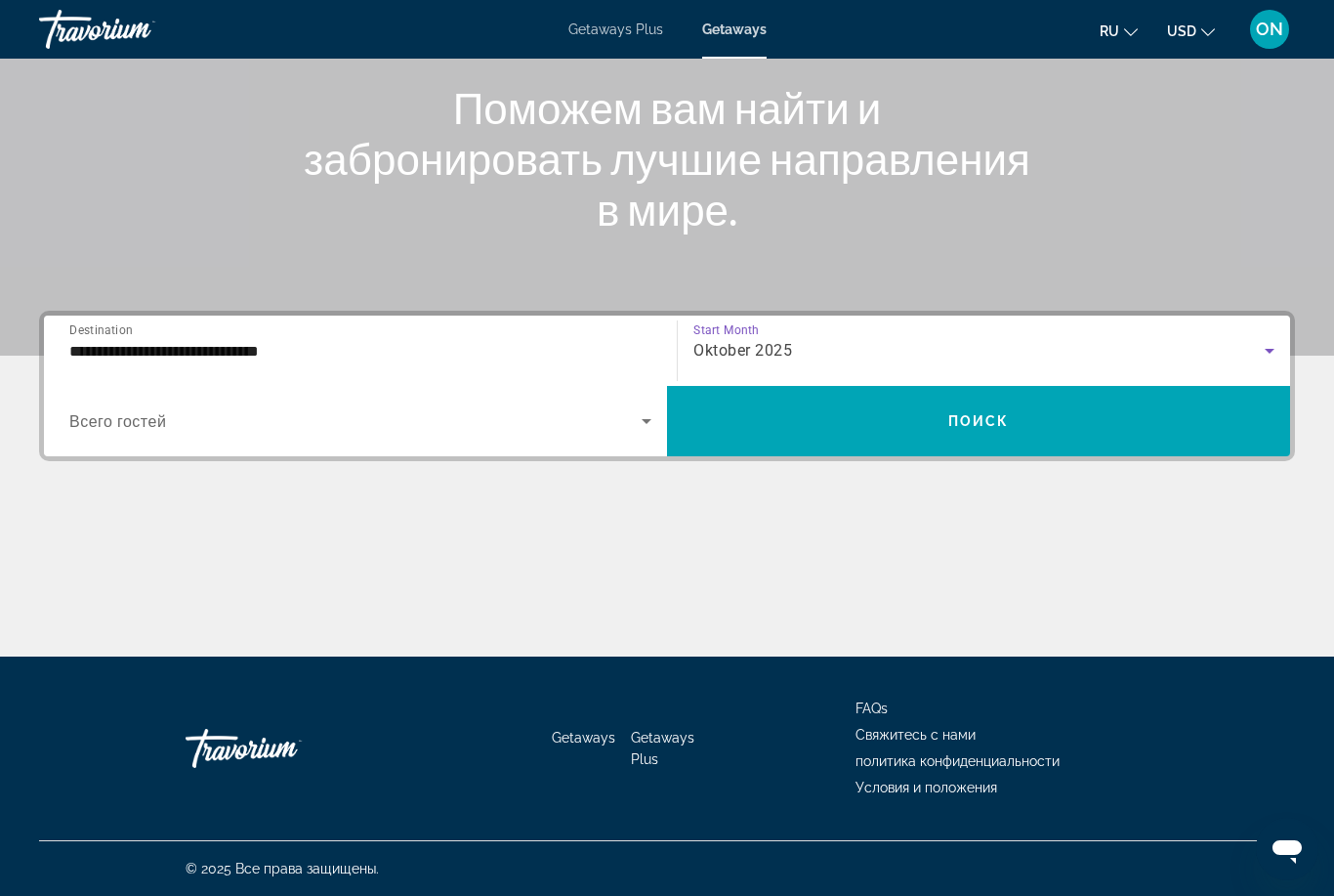
click at [206, 427] on span "Search widget" at bounding box center [354, 421] width 572 height 24
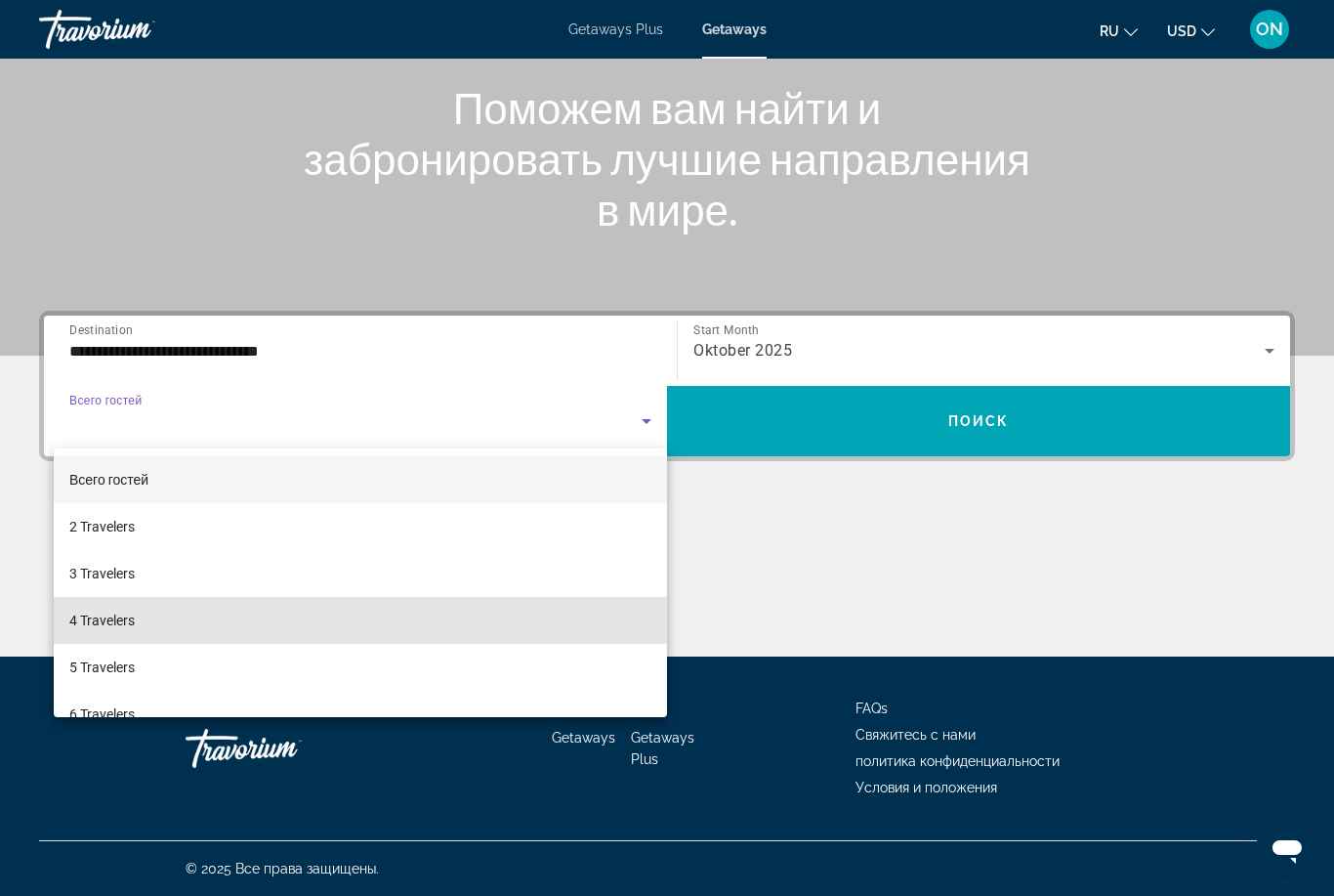
click at [192, 625] on mat-option "4 Travelers" at bounding box center [360, 620] width 613 height 47
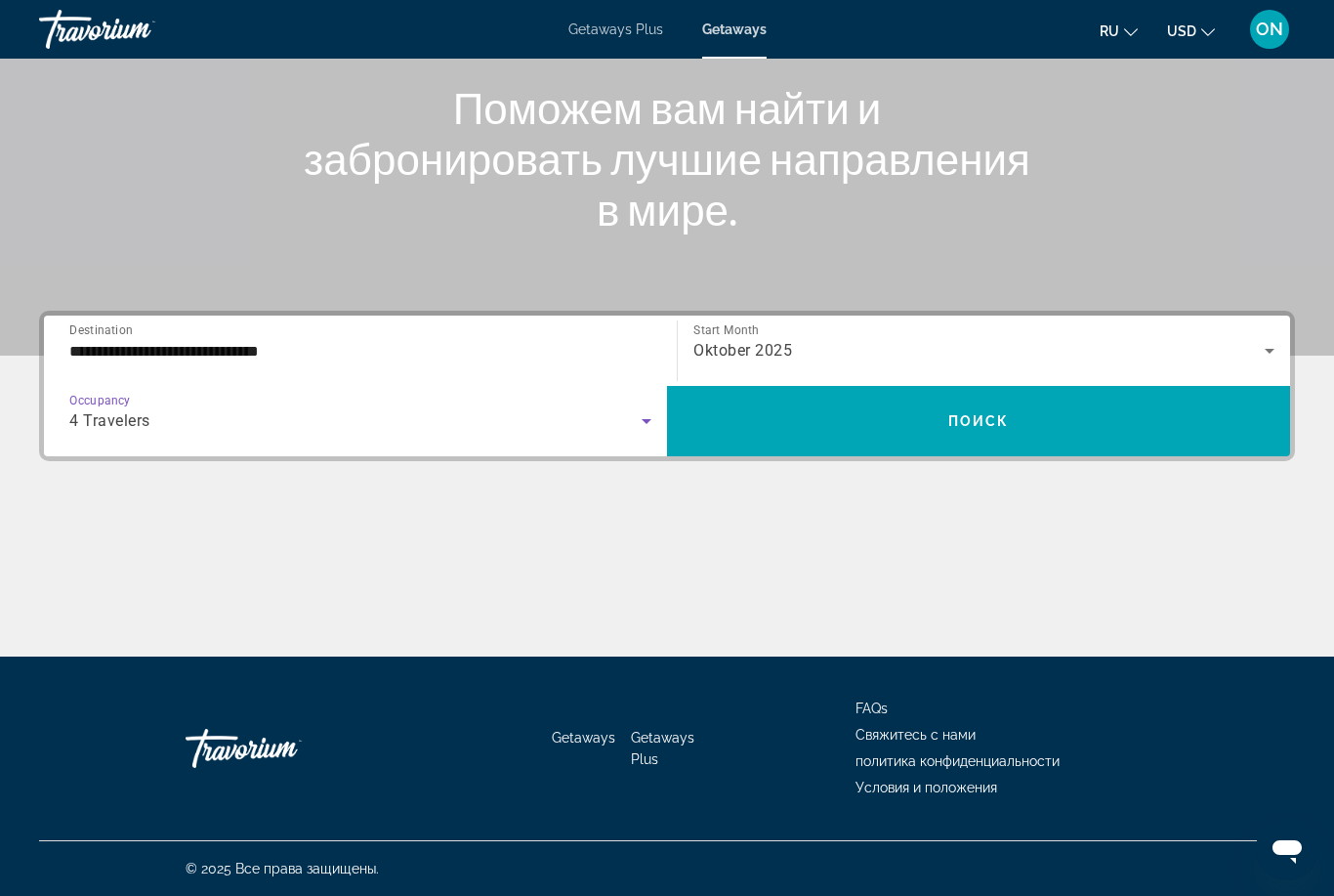
click at [850, 423] on span "Search widget" at bounding box center [979, 421] width 623 height 47
